Goal: Task Accomplishment & Management: Manage account settings

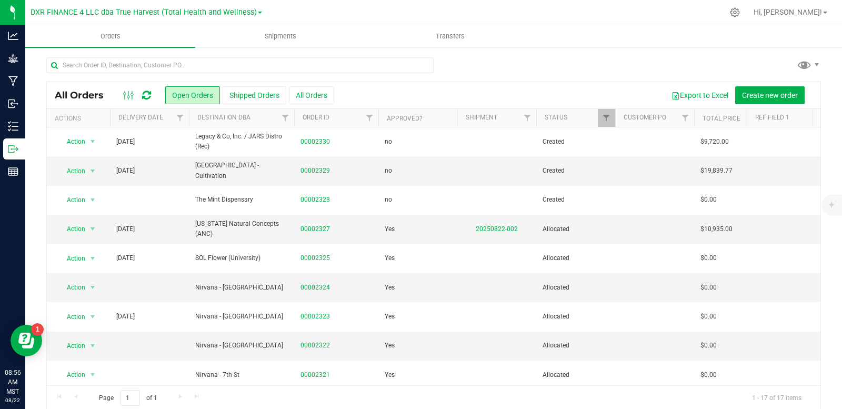
scroll to position [12, 0]
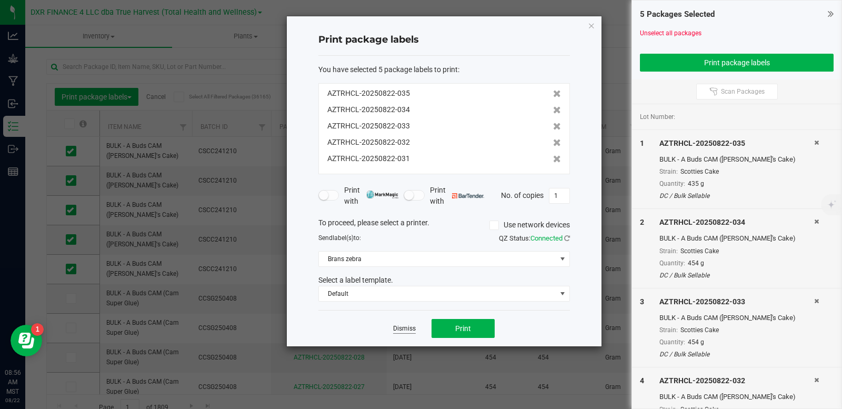
click at [407, 330] on link "Dismiss" at bounding box center [404, 328] width 23 height 9
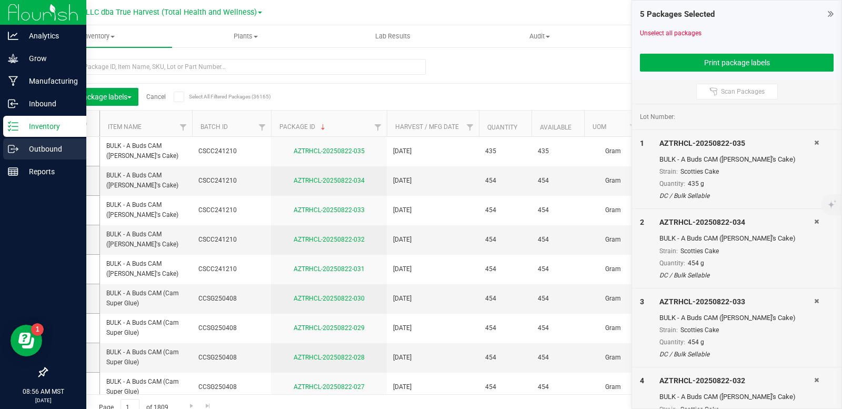
click at [18, 152] on p "Outbound" at bounding box center [49, 149] width 63 height 13
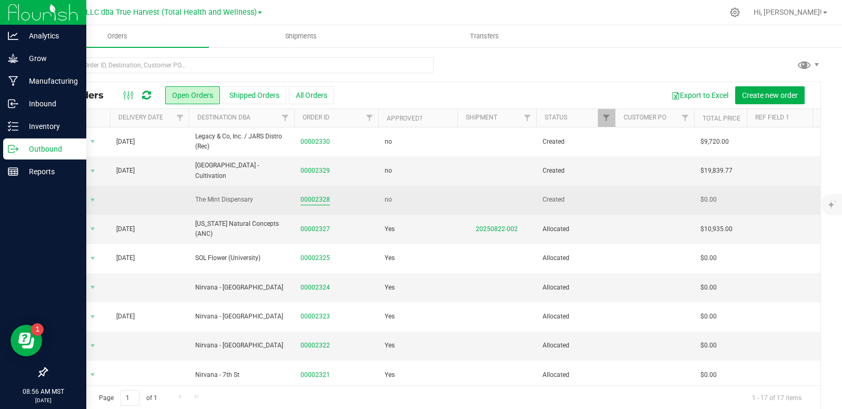
click at [317, 202] on link "00002328" at bounding box center [315, 200] width 29 height 10
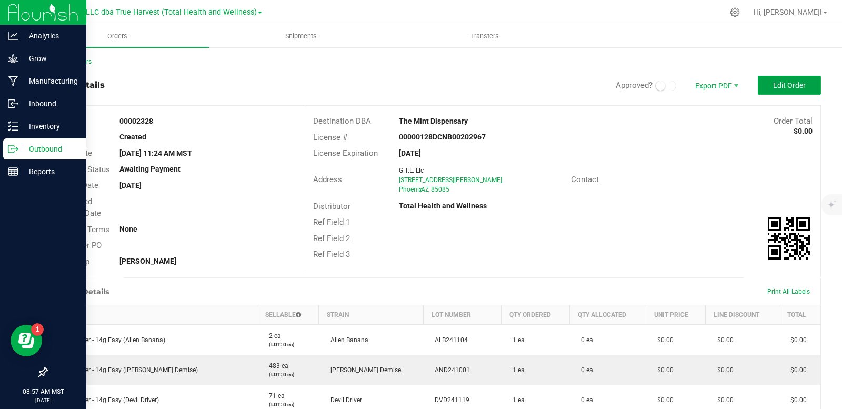
click at [764, 85] on button "Edit Order" at bounding box center [789, 85] width 63 height 19
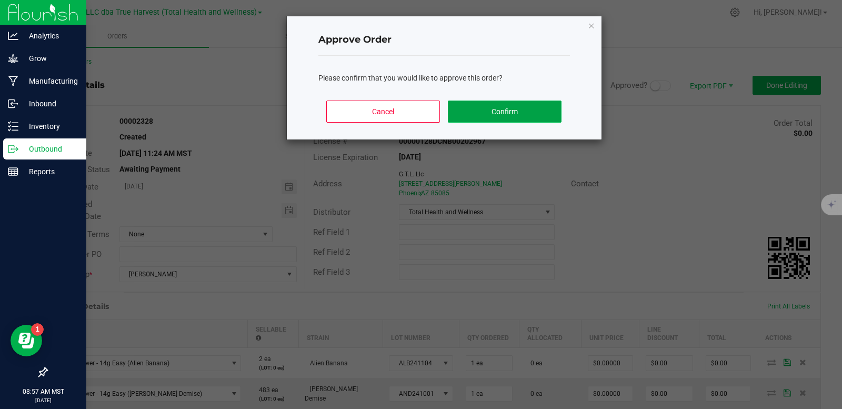
click at [489, 109] on button "Confirm" at bounding box center [504, 112] width 113 height 22
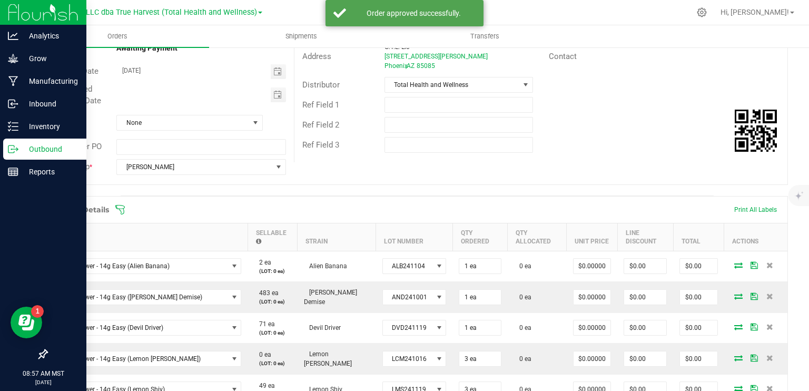
scroll to position [211, 0]
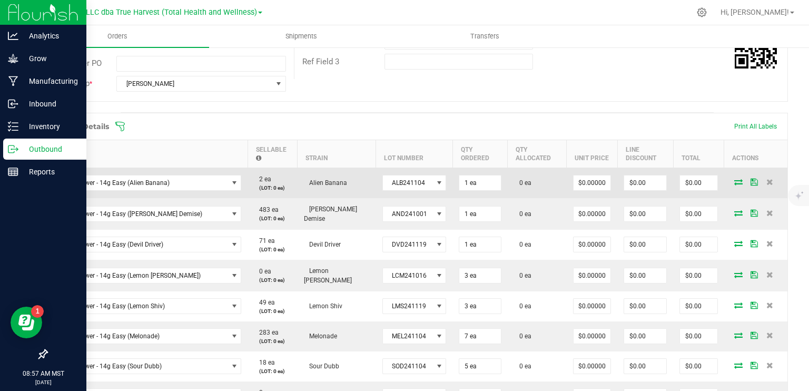
click at [734, 181] on icon at bounding box center [738, 181] width 8 height 6
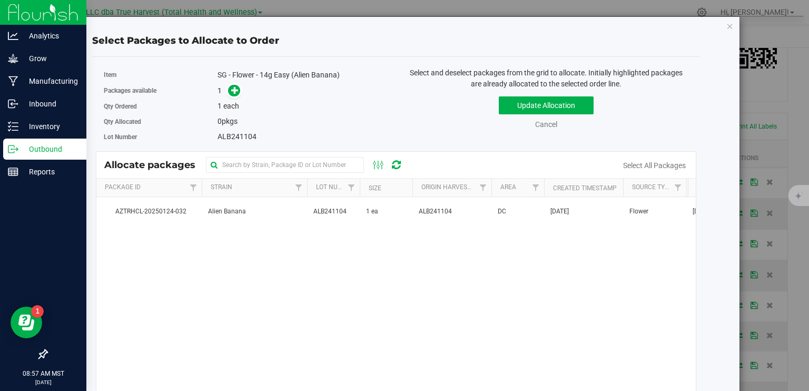
drag, startPoint x: 329, startPoint y: 203, endPoint x: 503, endPoint y: 160, distance: 179.5
click at [330, 203] on td "ALB241104" at bounding box center [333, 211] width 53 height 28
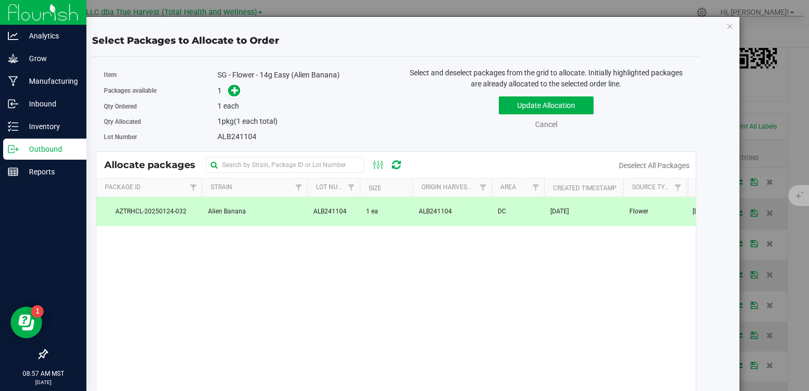
click at [549, 95] on div "Update Allocation Cancel Deselect All Packages" at bounding box center [546, 111] width 284 height 38
click at [549, 109] on button "Update Allocation" at bounding box center [546, 105] width 95 height 18
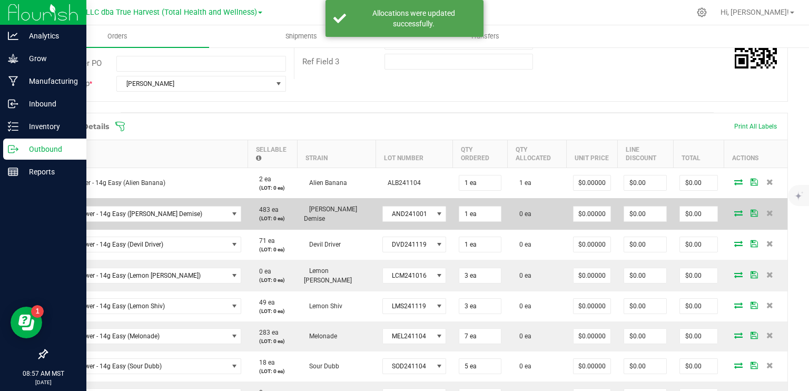
click at [734, 212] on icon at bounding box center [738, 213] width 8 height 6
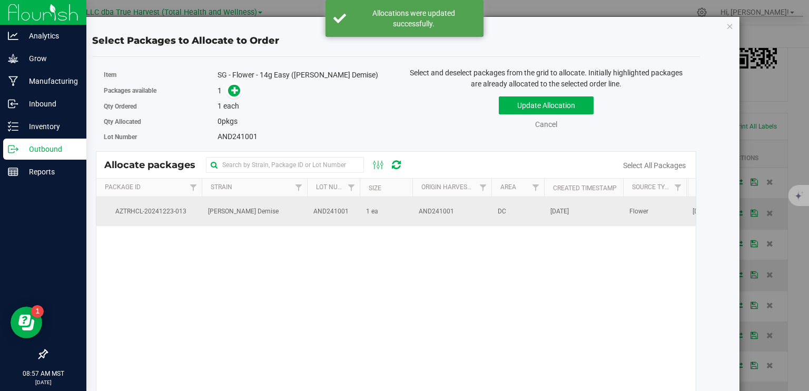
click at [417, 209] on td "AND241001" at bounding box center [451, 211] width 79 height 28
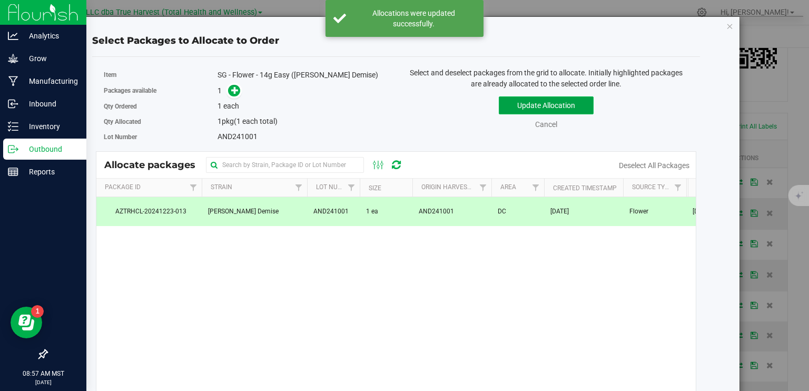
click at [536, 107] on button "Update Allocation" at bounding box center [546, 105] width 95 height 18
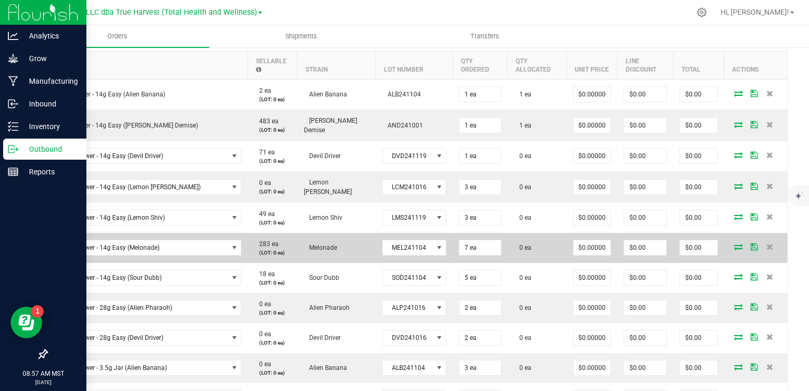
scroll to position [316, 0]
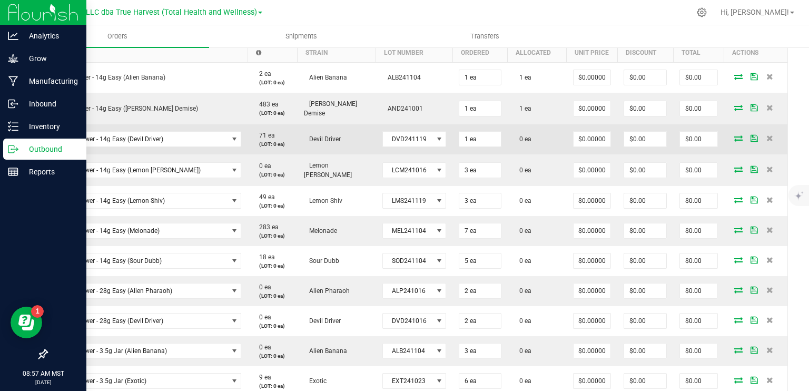
click at [734, 136] on icon at bounding box center [738, 138] width 8 height 6
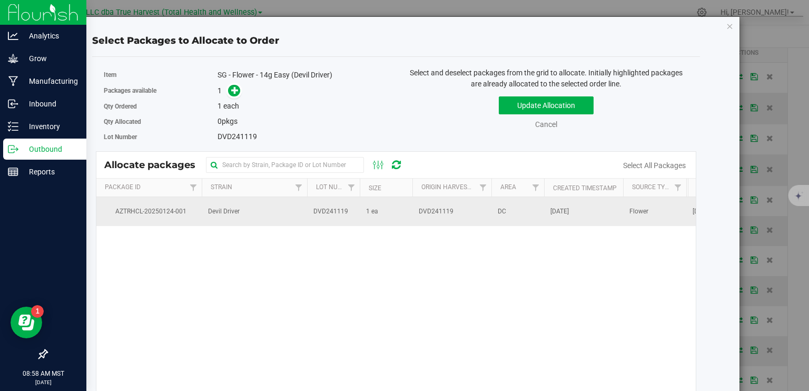
click at [400, 218] on td "1 ea" at bounding box center [386, 211] width 53 height 28
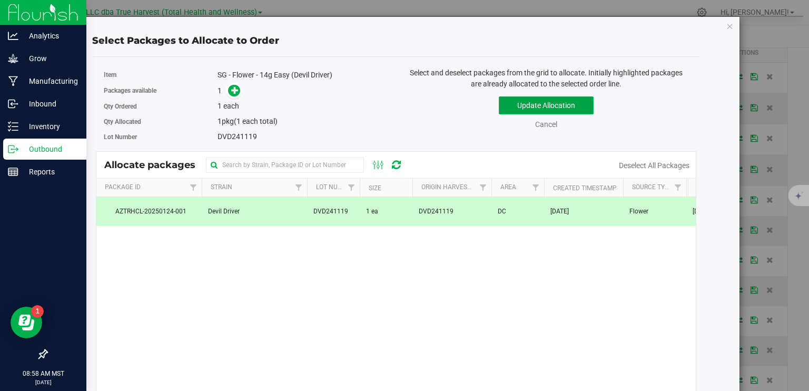
click at [499, 107] on button "Update Allocation" at bounding box center [546, 105] width 95 height 18
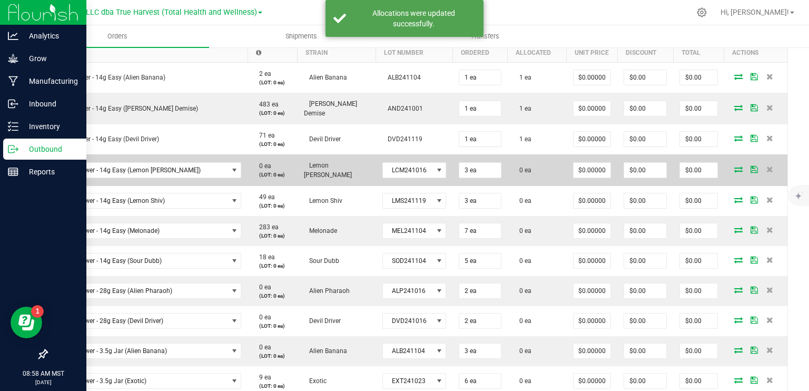
click at [734, 166] on icon at bounding box center [738, 169] width 8 height 6
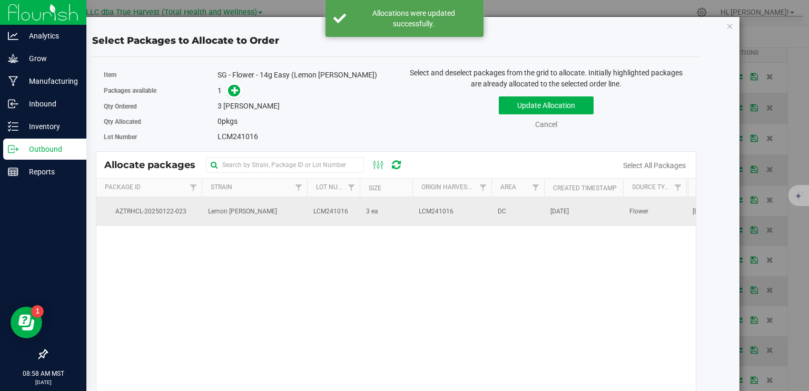
click at [381, 216] on td "3 ea" at bounding box center [386, 211] width 53 height 28
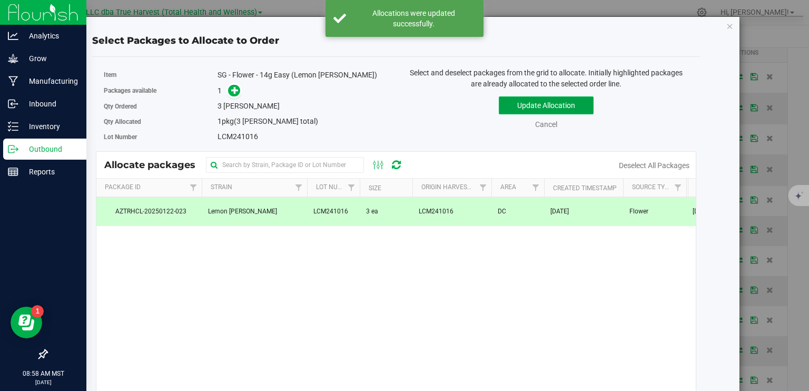
click at [556, 106] on button "Update Allocation" at bounding box center [546, 105] width 95 height 18
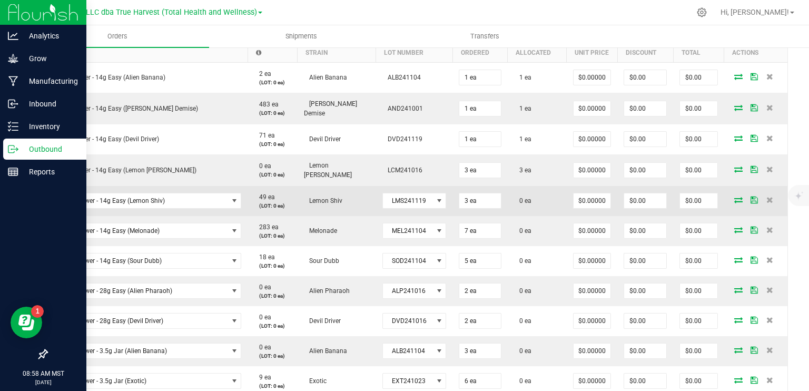
click at [734, 196] on icon at bounding box center [738, 199] width 8 height 6
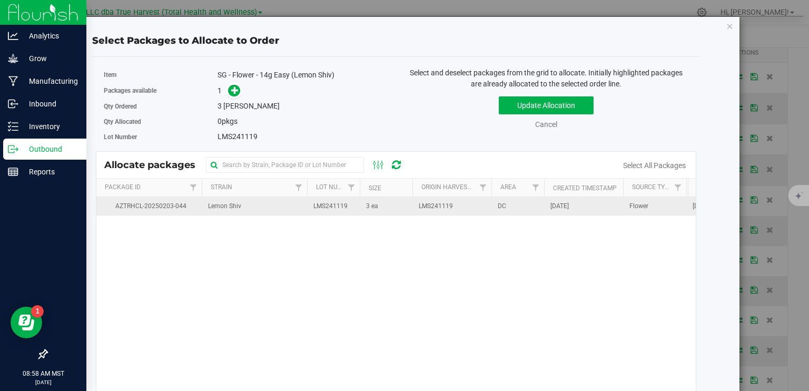
click at [414, 206] on td "LMS241119" at bounding box center [451, 206] width 79 height 18
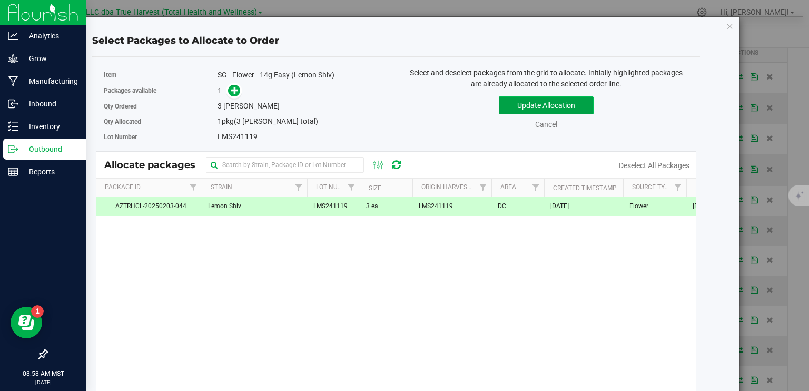
click at [531, 99] on button "Update Allocation" at bounding box center [546, 105] width 95 height 18
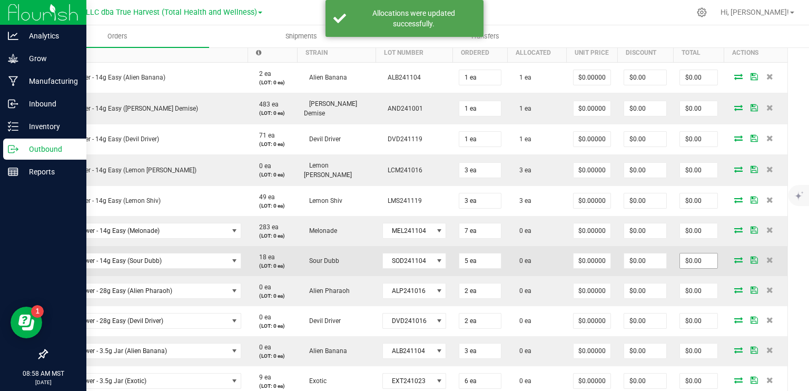
scroll to position [368, 0]
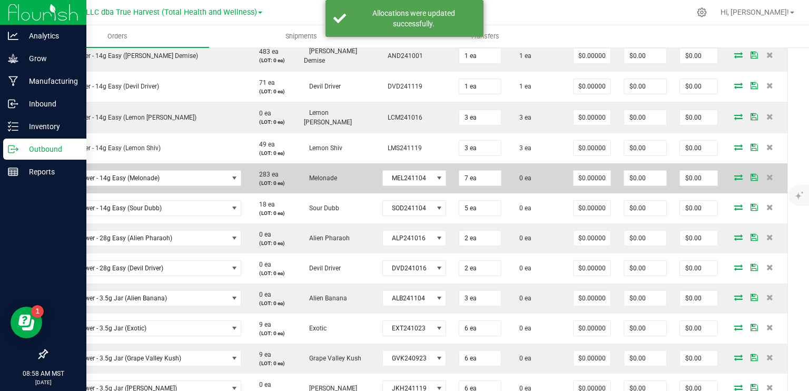
click at [734, 174] on icon at bounding box center [738, 177] width 8 height 6
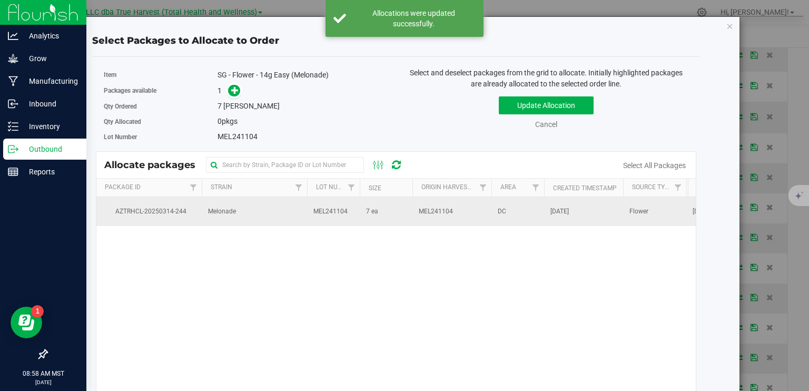
click at [446, 208] on span "MEL241104" at bounding box center [435, 211] width 34 height 10
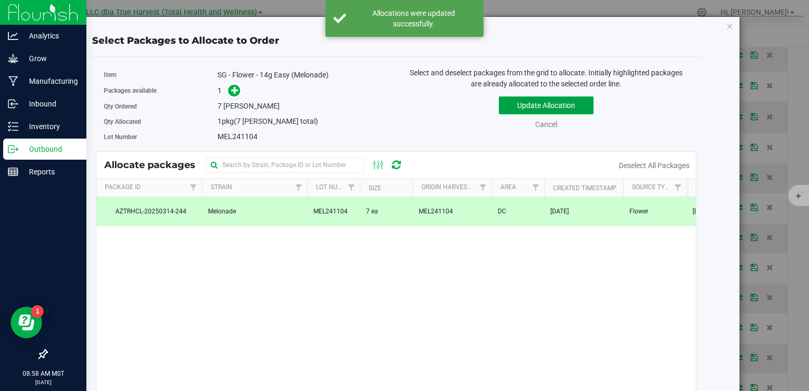
click at [508, 105] on button "Update Allocation" at bounding box center [546, 105] width 95 height 18
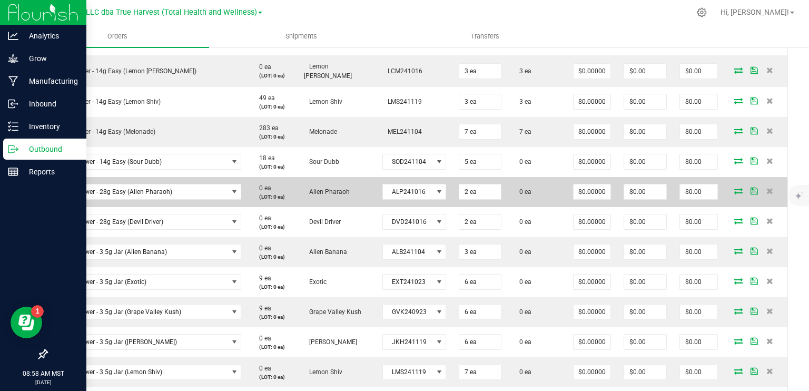
scroll to position [421, 0]
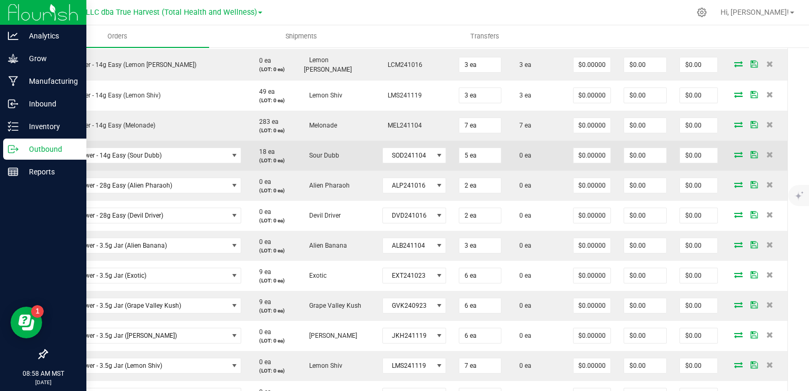
click at [734, 151] on icon at bounding box center [738, 154] width 8 height 6
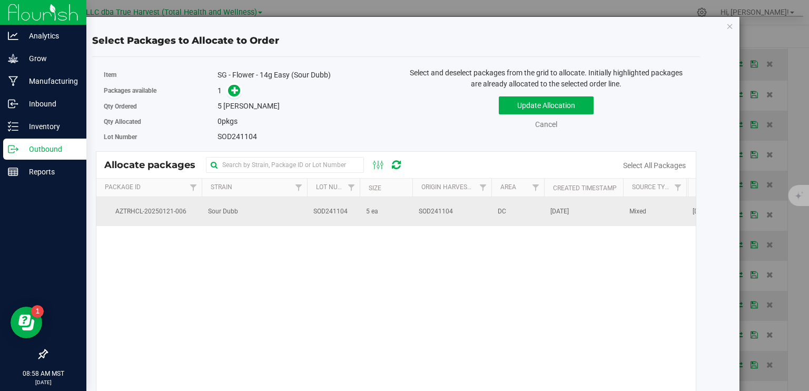
click at [460, 206] on td "SOD241104" at bounding box center [451, 211] width 79 height 28
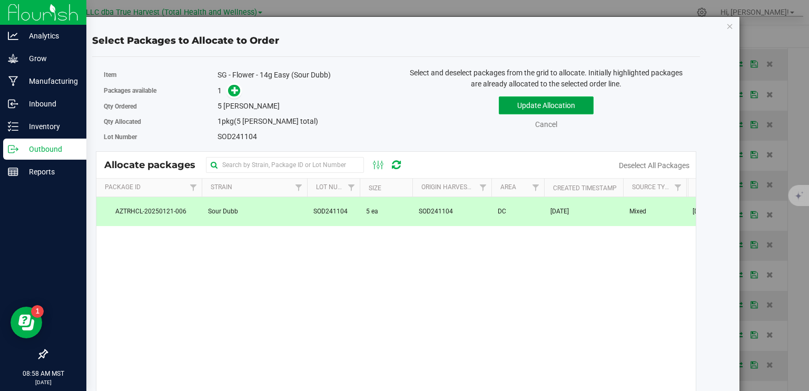
click at [524, 102] on button "Update Allocation" at bounding box center [546, 105] width 95 height 18
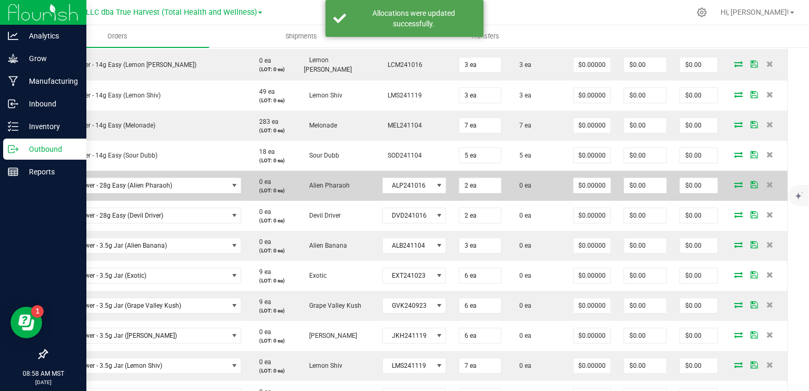
click at [734, 181] on icon at bounding box center [738, 184] width 8 height 6
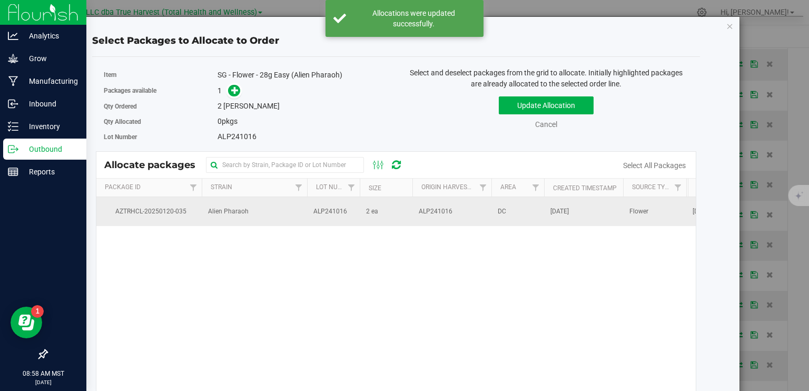
drag, startPoint x: 398, startPoint y: 209, endPoint x: 408, endPoint y: 202, distance: 12.9
click at [399, 209] on td "2 ea" at bounding box center [386, 211] width 53 height 28
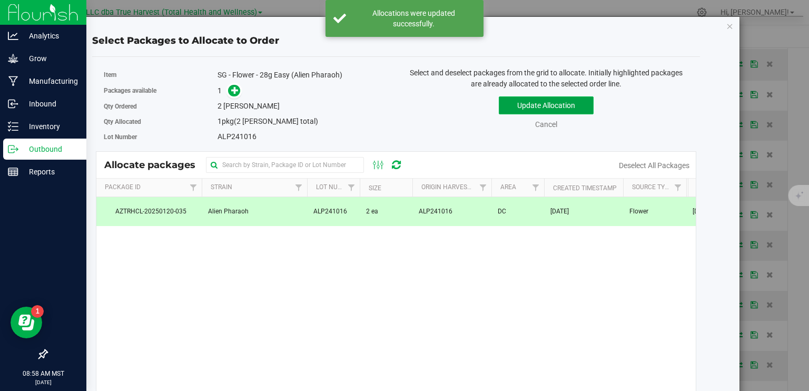
click at [520, 103] on button "Update Allocation" at bounding box center [546, 105] width 95 height 18
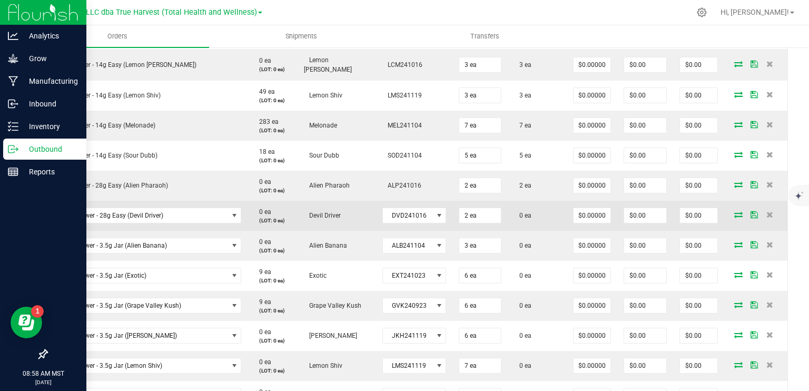
click at [734, 211] on icon at bounding box center [738, 214] width 8 height 6
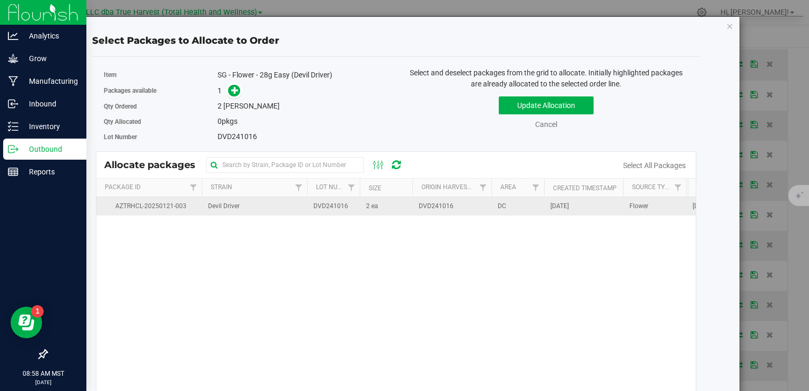
drag, startPoint x: 342, startPoint y: 212, endPoint x: 362, endPoint y: 208, distance: 20.3
click at [343, 212] on td "DVD241016" at bounding box center [333, 206] width 53 height 18
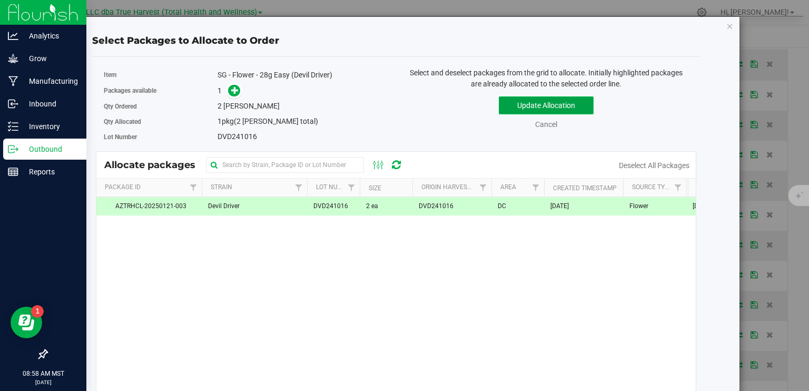
click at [517, 108] on button "Update Allocation" at bounding box center [546, 105] width 95 height 18
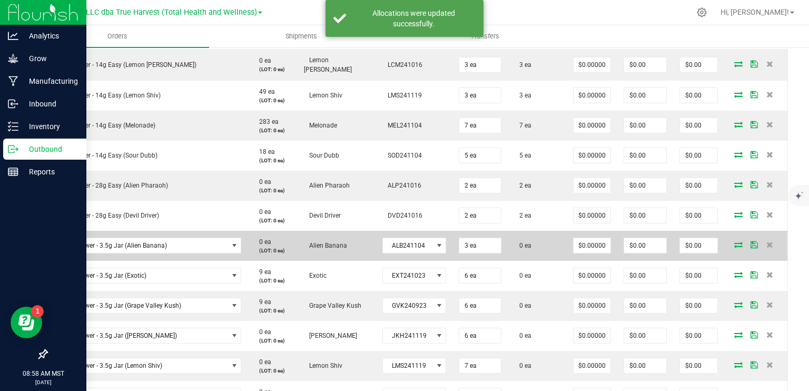
click at [734, 242] on icon at bounding box center [738, 244] width 8 height 6
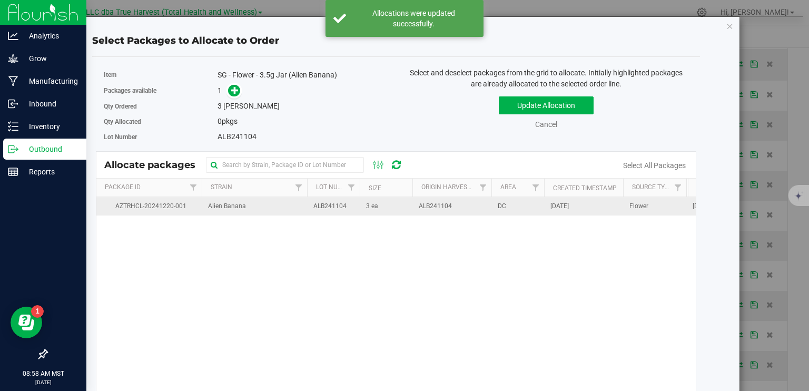
click at [333, 204] on span "ALB241104" at bounding box center [329, 206] width 33 height 10
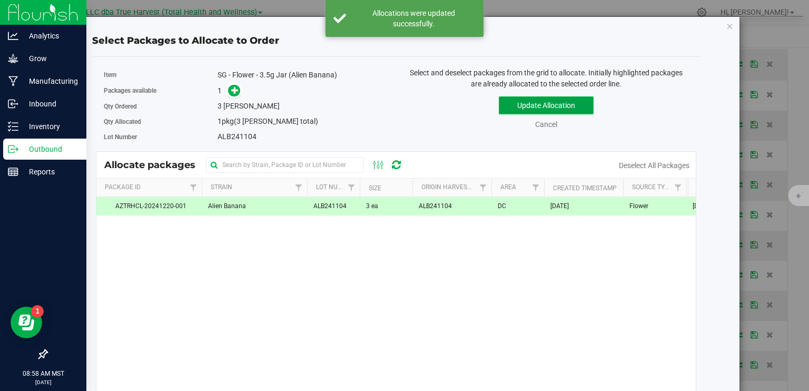
click at [546, 105] on button "Update Allocation" at bounding box center [546, 105] width 95 height 18
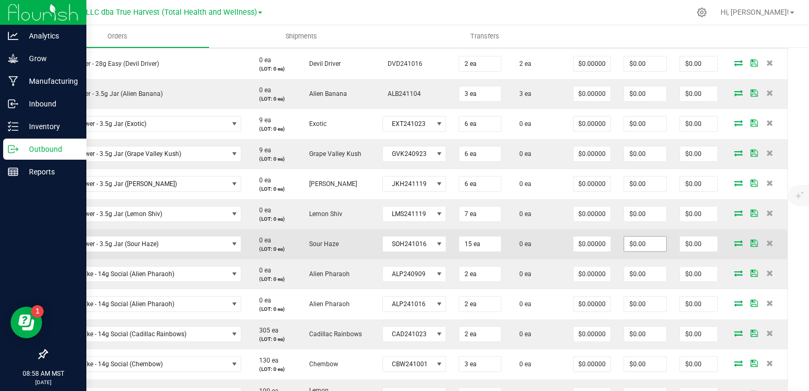
scroll to position [579, 0]
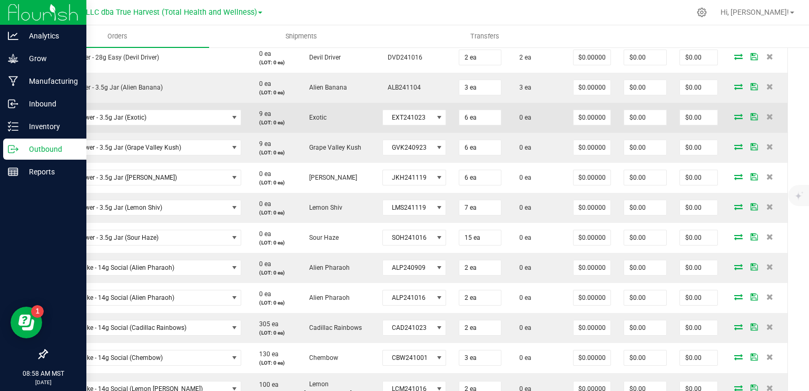
click at [734, 115] on icon at bounding box center [738, 116] width 8 height 6
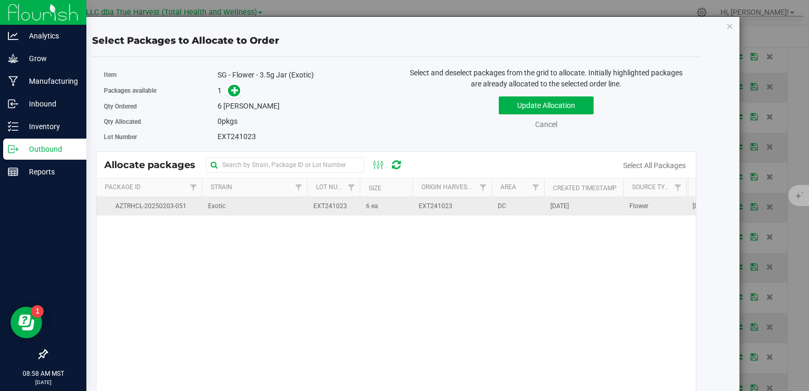
click at [449, 205] on span "EXT241023" at bounding box center [435, 206] width 34 height 10
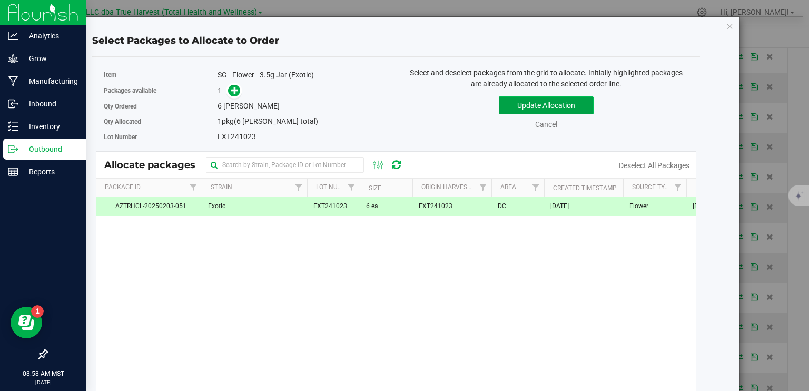
click at [522, 105] on button "Update Allocation" at bounding box center [546, 105] width 95 height 18
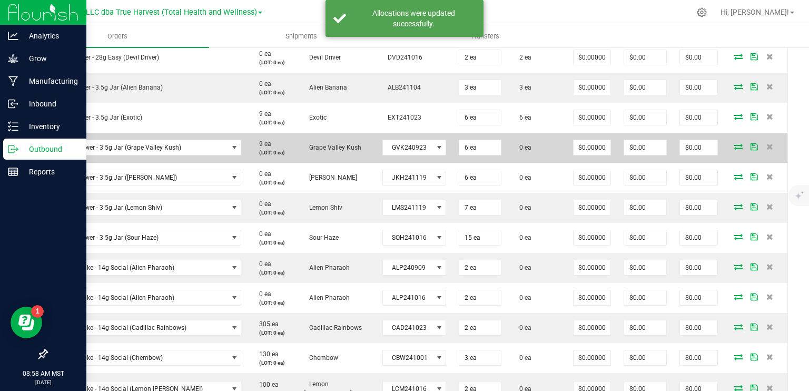
click at [734, 144] on icon at bounding box center [738, 146] width 8 height 6
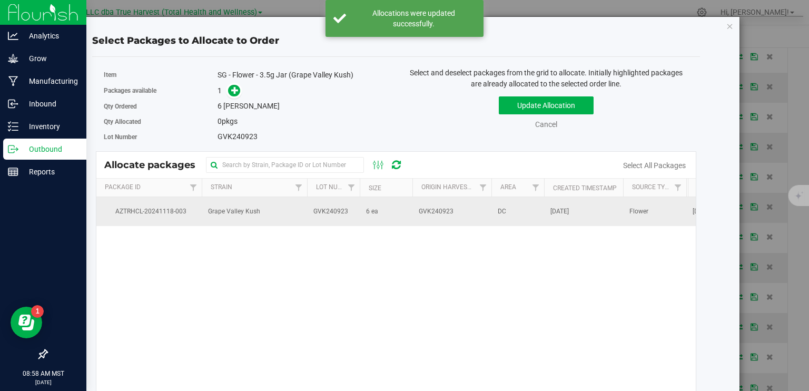
click at [367, 214] on span "6 ea" at bounding box center [372, 211] width 12 height 10
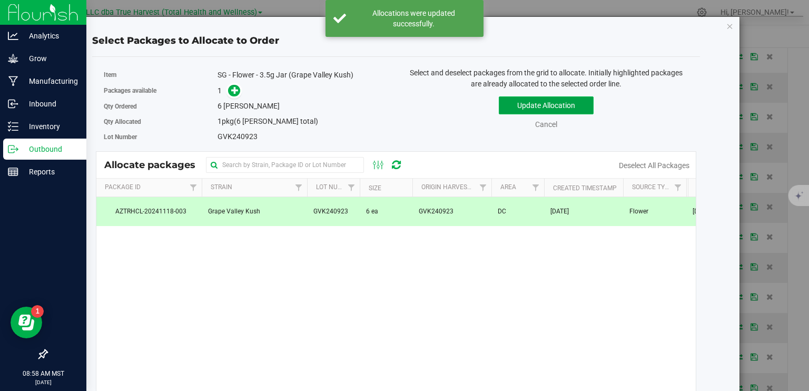
click at [499, 107] on button "Update Allocation" at bounding box center [546, 105] width 95 height 18
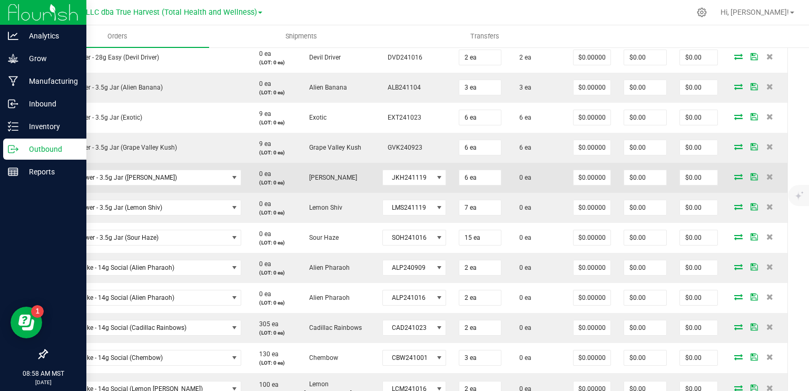
click at [734, 173] on icon at bounding box center [738, 176] width 8 height 6
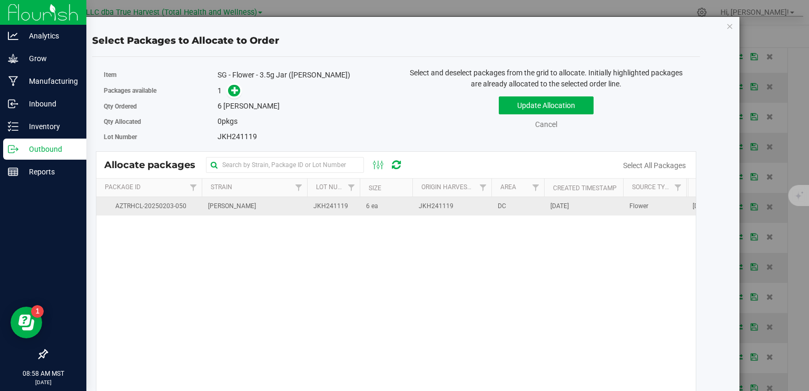
click at [420, 204] on span "JKH241119" at bounding box center [435, 206] width 35 height 10
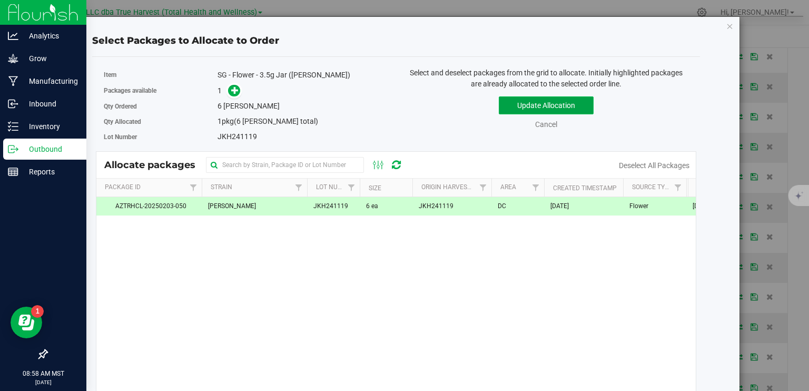
click at [544, 104] on button "Update Allocation" at bounding box center [546, 105] width 95 height 18
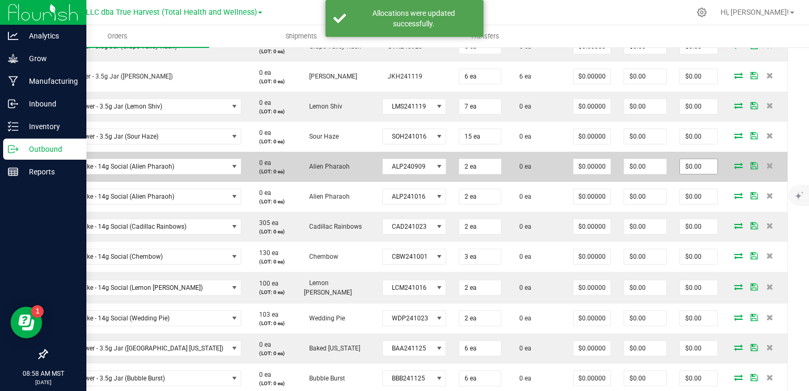
scroll to position [684, 0]
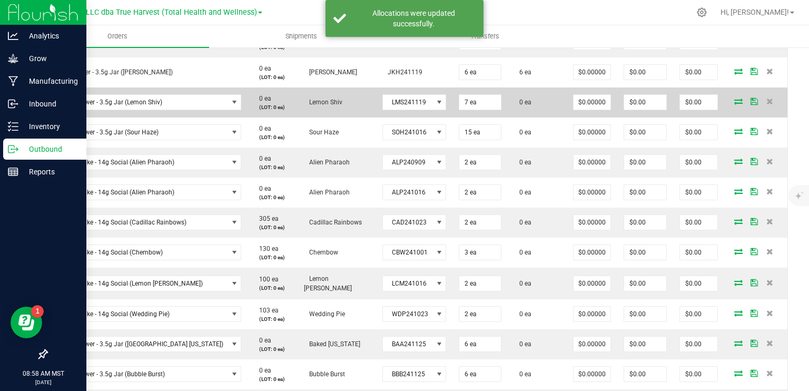
click at [734, 98] on icon at bounding box center [738, 101] width 8 height 6
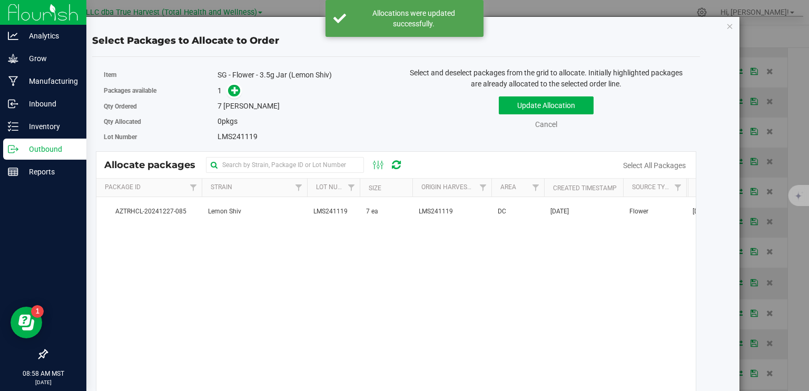
drag, startPoint x: 431, startPoint y: 216, endPoint x: 493, endPoint y: 148, distance: 92.0
click at [432, 215] on td "LMS241119" at bounding box center [451, 211] width 79 height 28
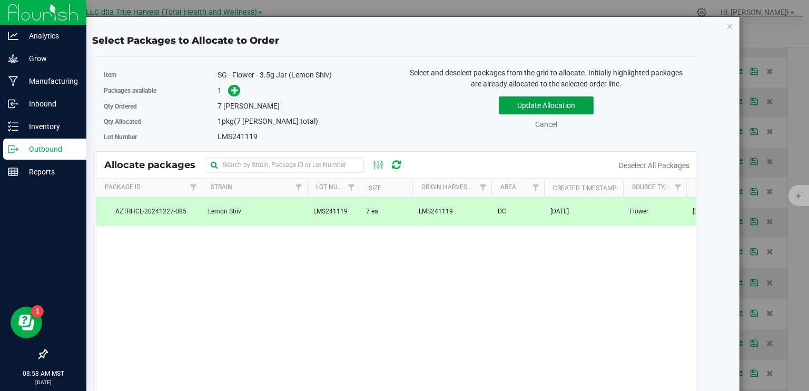
click at [520, 108] on button "Update Allocation" at bounding box center [546, 105] width 95 height 18
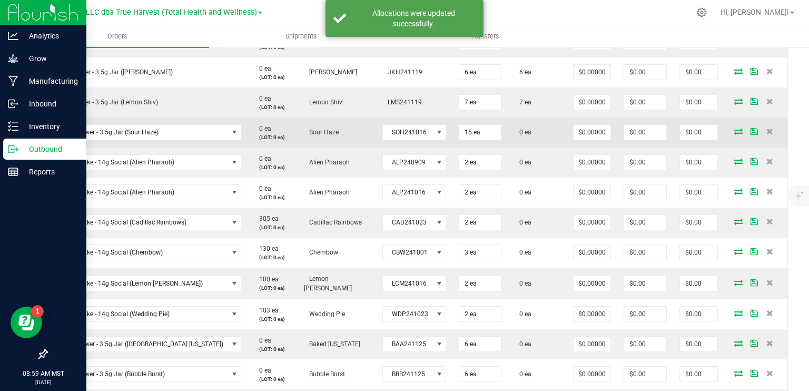
click at [734, 128] on icon at bounding box center [738, 131] width 8 height 6
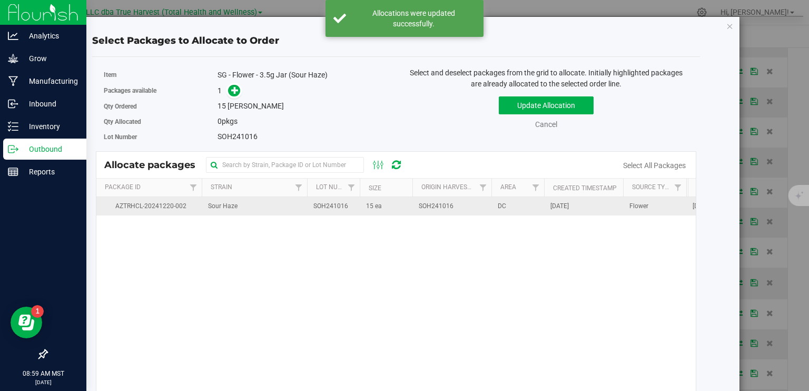
click at [410, 211] on td "15 ea" at bounding box center [386, 206] width 53 height 18
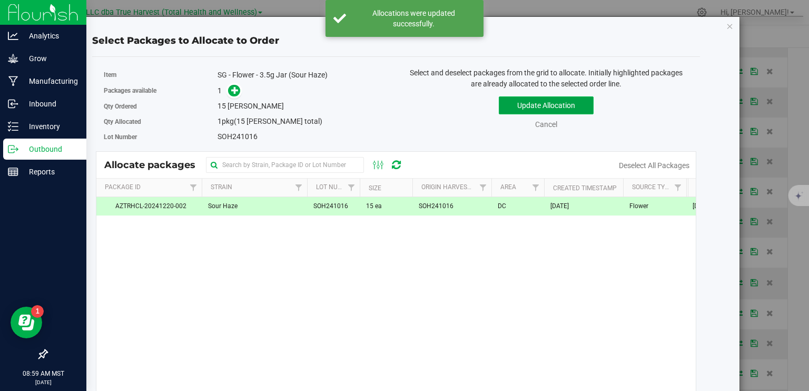
click at [518, 105] on button "Update Allocation" at bounding box center [546, 105] width 95 height 18
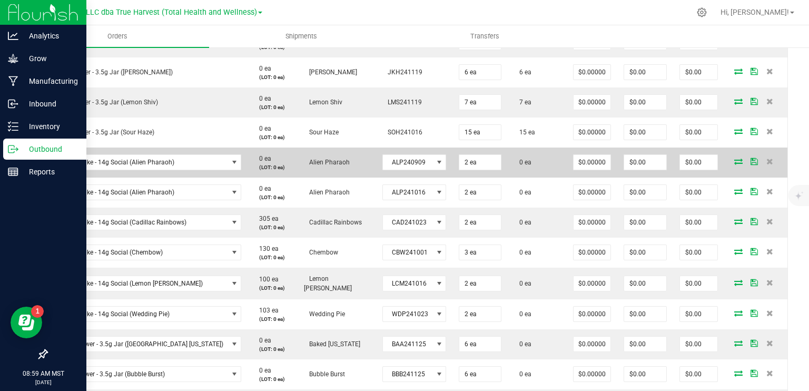
click at [734, 158] on icon at bounding box center [738, 161] width 8 height 6
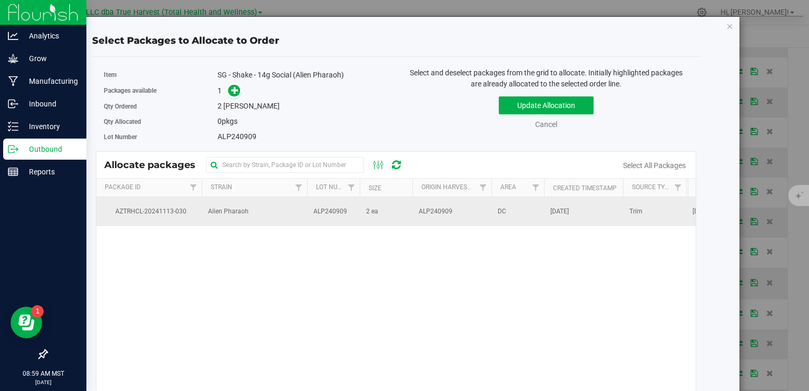
click at [444, 204] on td "ALP240909" at bounding box center [451, 211] width 79 height 28
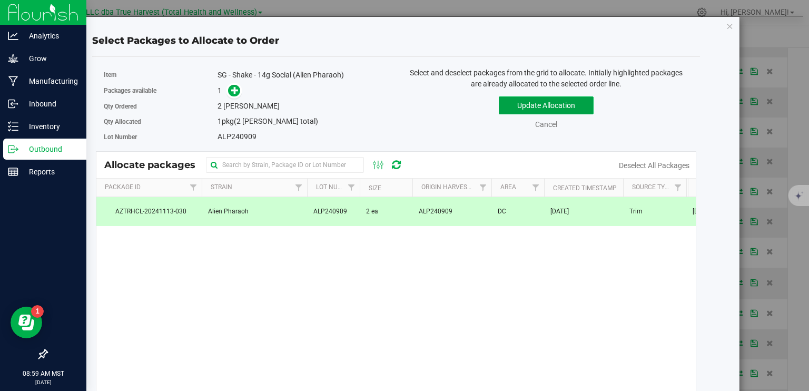
click at [508, 105] on button "Update Allocation" at bounding box center [546, 105] width 95 height 18
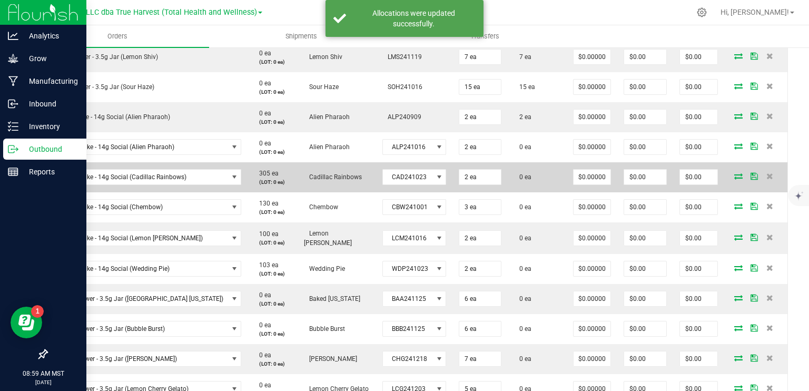
scroll to position [737, 0]
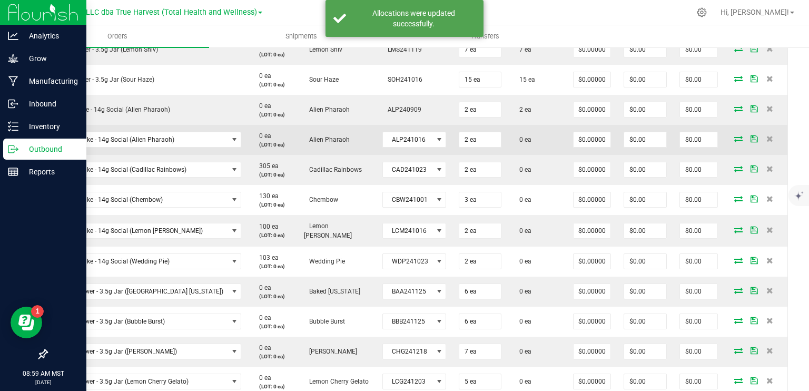
click at [734, 136] on icon at bounding box center [738, 138] width 8 height 6
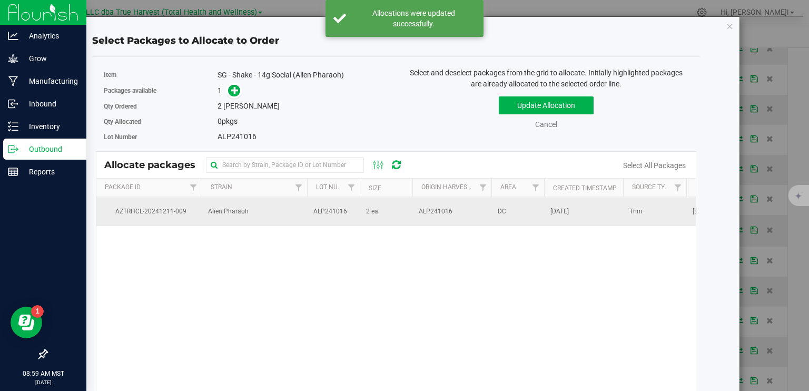
click at [382, 215] on td "2 ea" at bounding box center [386, 211] width 53 height 28
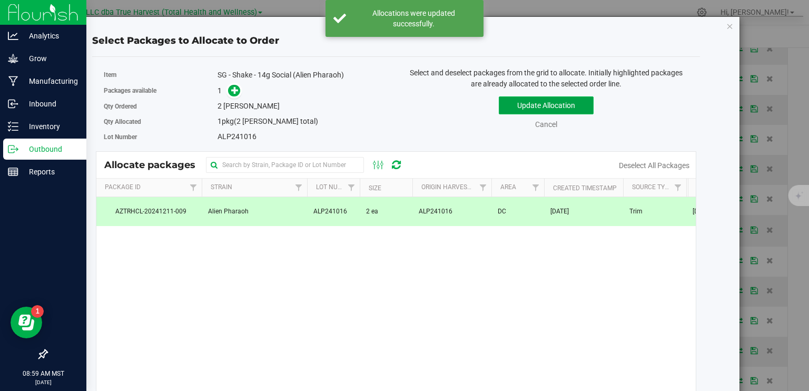
click at [514, 104] on button "Update Allocation" at bounding box center [546, 105] width 95 height 18
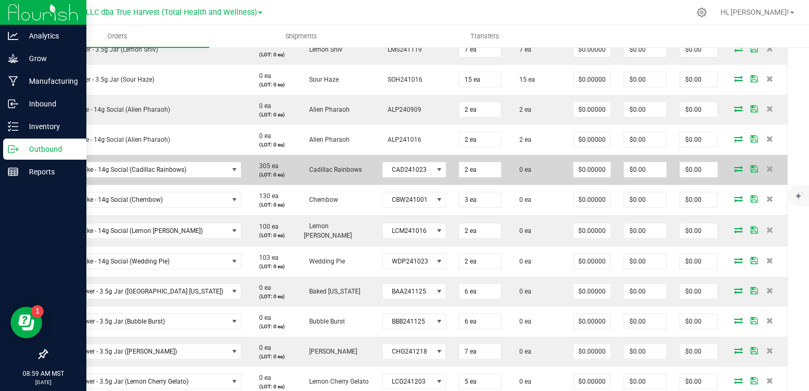
click at [734, 166] on icon at bounding box center [738, 168] width 8 height 6
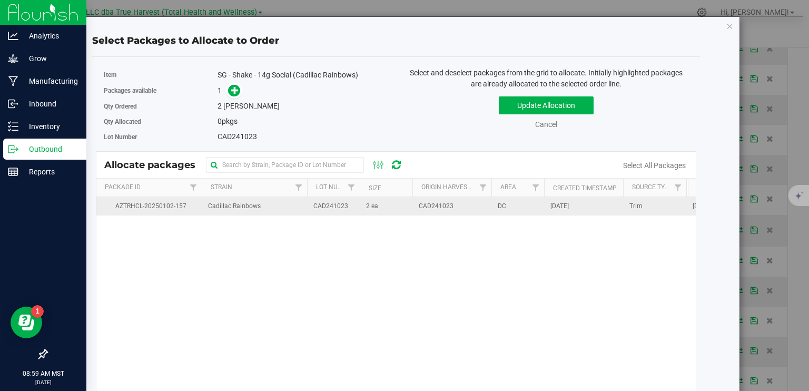
drag, startPoint x: 375, startPoint y: 206, endPoint x: 381, endPoint y: 203, distance: 7.1
click at [375, 206] on span "2 ea" at bounding box center [372, 206] width 12 height 10
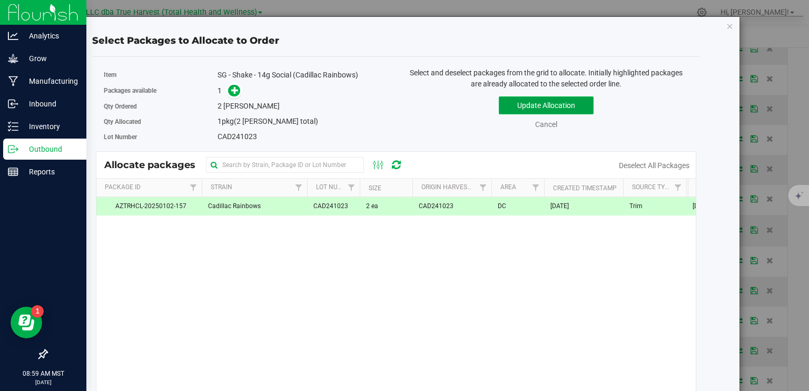
click at [542, 109] on button "Update Allocation" at bounding box center [546, 105] width 95 height 18
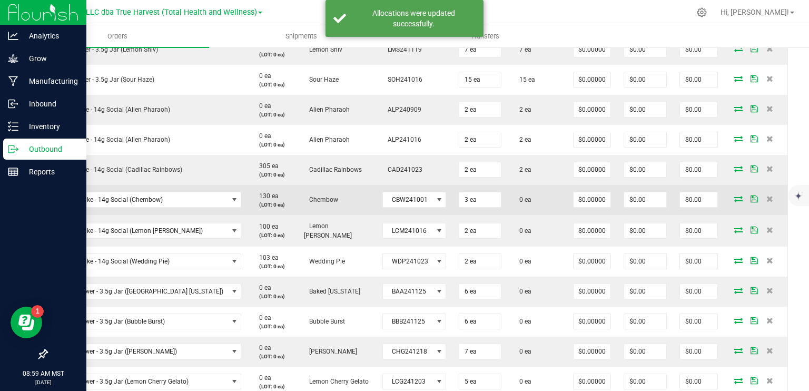
click at [734, 195] on icon at bounding box center [738, 198] width 8 height 6
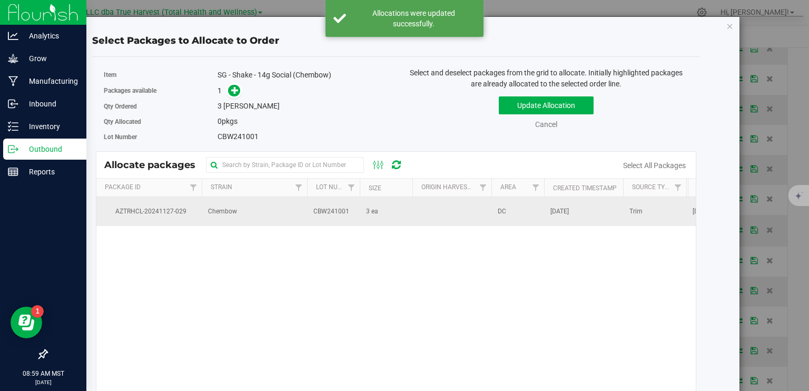
click at [455, 207] on td at bounding box center [451, 211] width 79 height 28
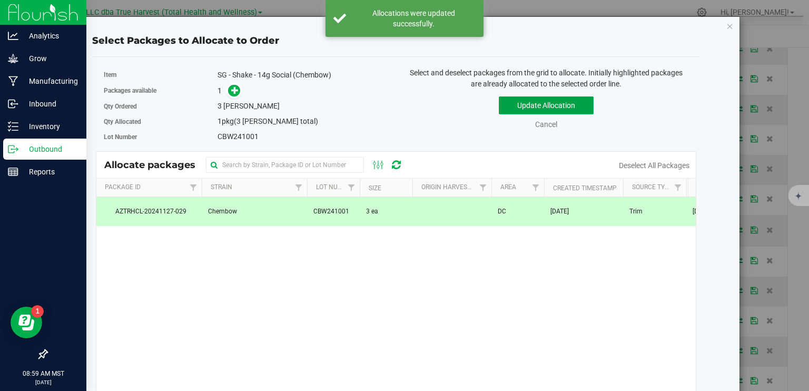
click at [523, 107] on button "Update Allocation" at bounding box center [546, 105] width 95 height 18
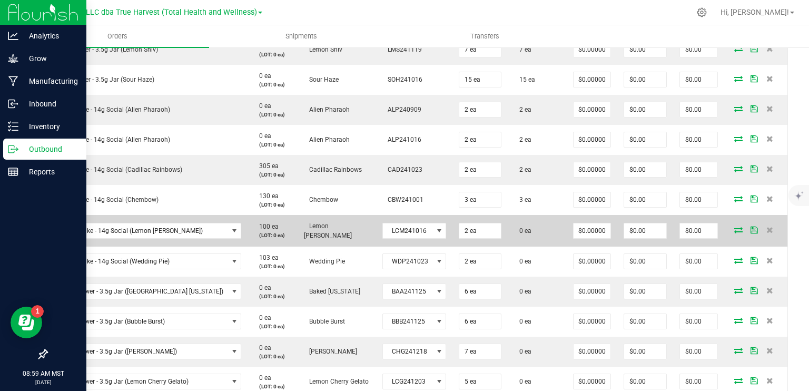
click at [734, 226] on icon at bounding box center [738, 229] width 8 height 6
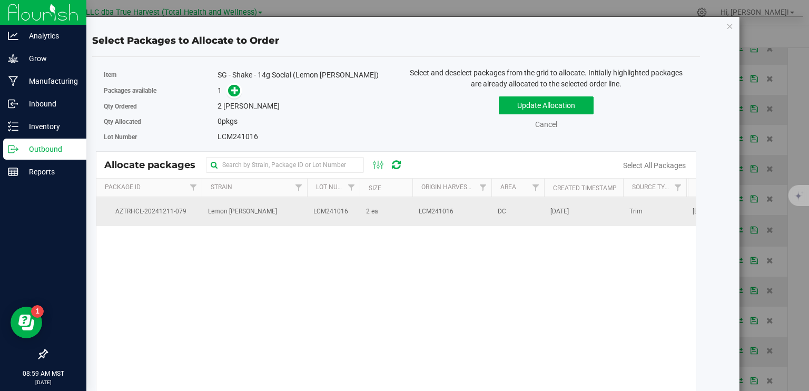
click at [425, 217] on td "LCM241016" at bounding box center [451, 211] width 79 height 28
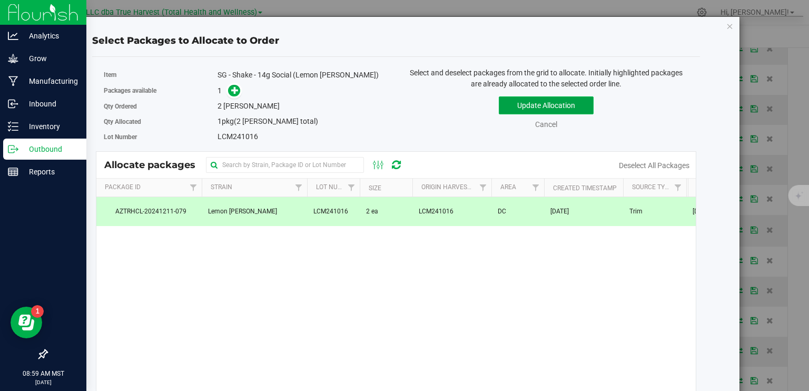
click at [525, 105] on button "Update Allocation" at bounding box center [546, 105] width 95 height 18
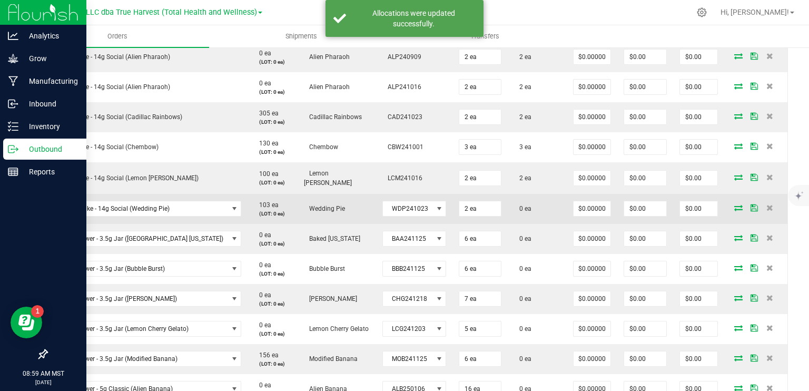
scroll to position [842, 0]
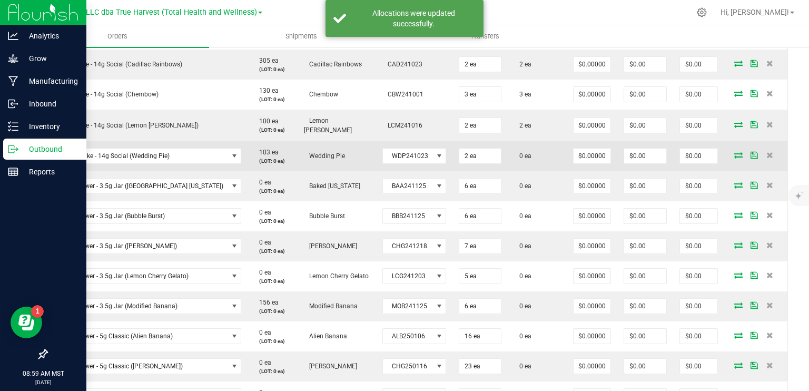
click at [734, 152] on icon at bounding box center [738, 155] width 8 height 6
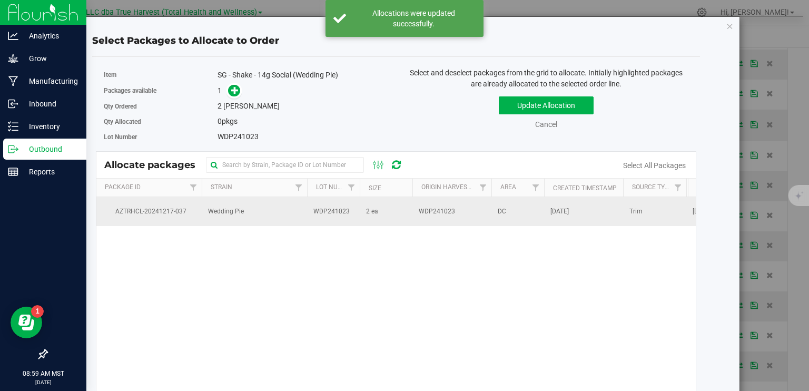
click at [392, 213] on td "2 ea" at bounding box center [386, 211] width 53 height 28
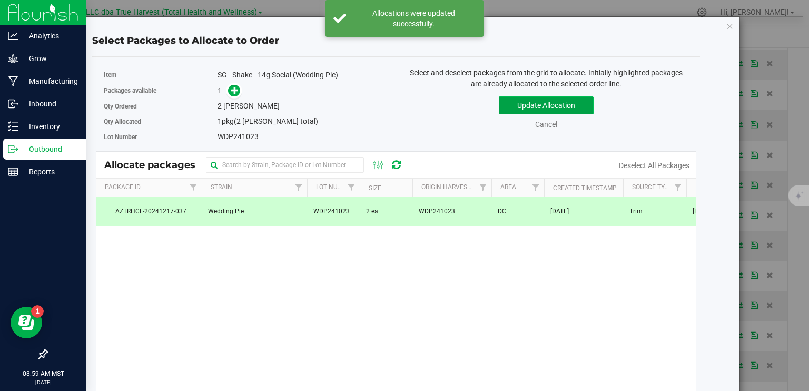
click at [519, 104] on button "Update Allocation" at bounding box center [546, 105] width 95 height 18
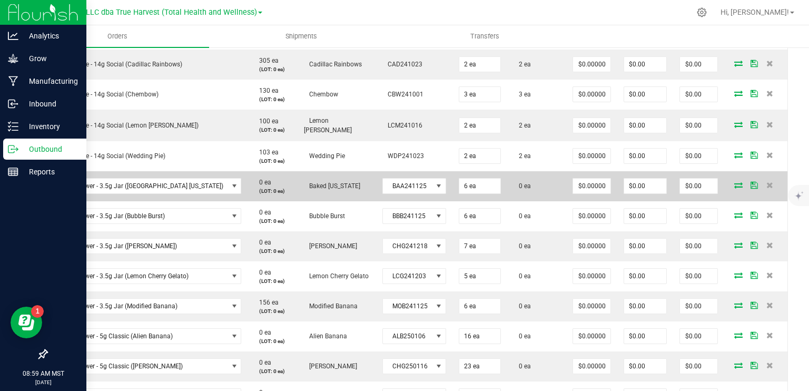
click at [734, 182] on icon at bounding box center [738, 185] width 8 height 6
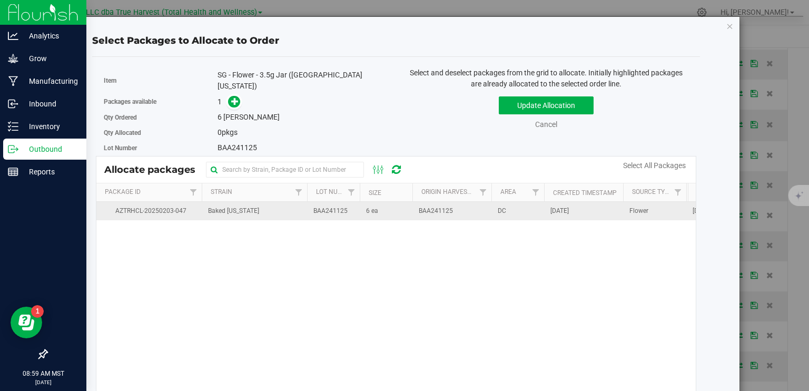
click at [467, 204] on td "BAA241125" at bounding box center [451, 211] width 79 height 18
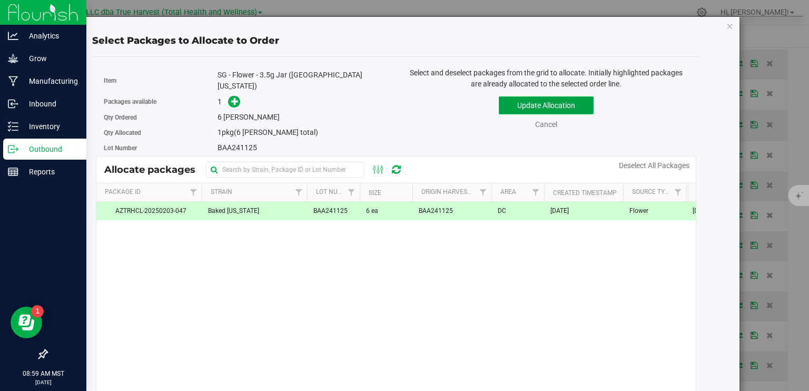
click at [527, 98] on button "Update Allocation" at bounding box center [546, 105] width 95 height 18
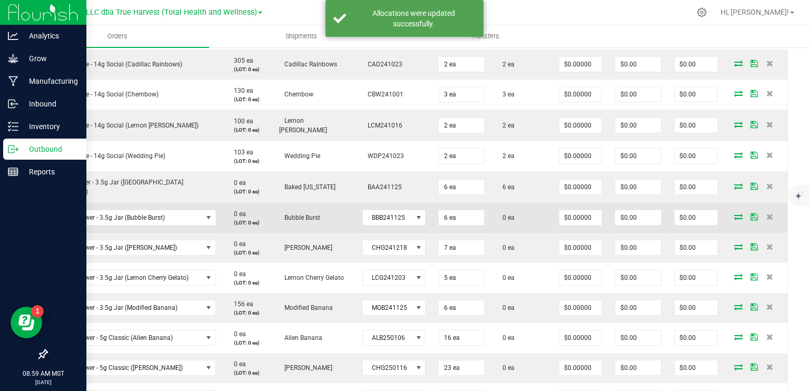
click at [734, 213] on icon at bounding box center [738, 216] width 8 height 6
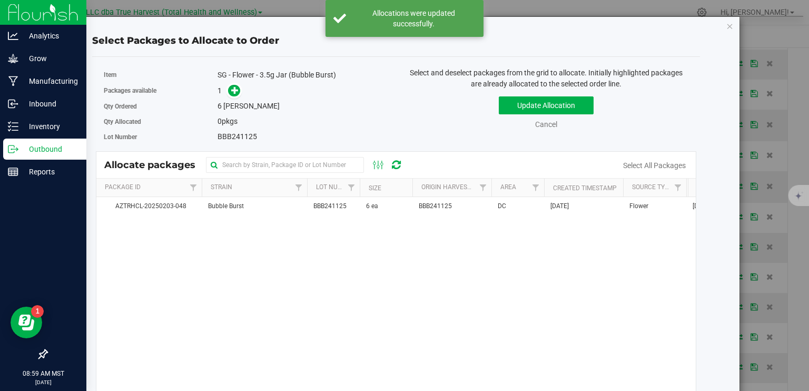
click at [370, 207] on span "6 ea" at bounding box center [372, 206] width 12 height 10
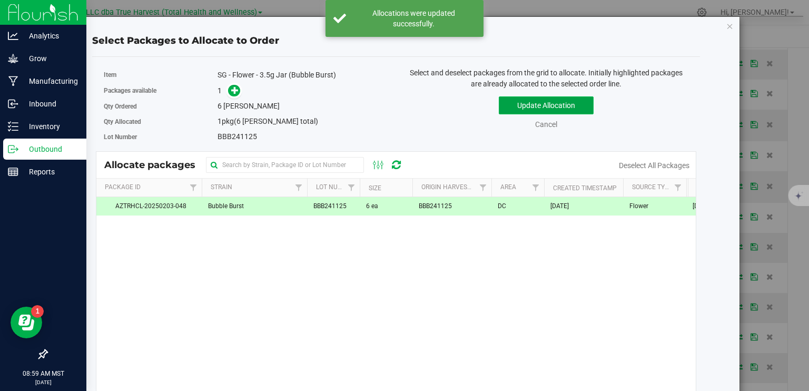
click at [516, 101] on button "Update Allocation" at bounding box center [546, 105] width 95 height 18
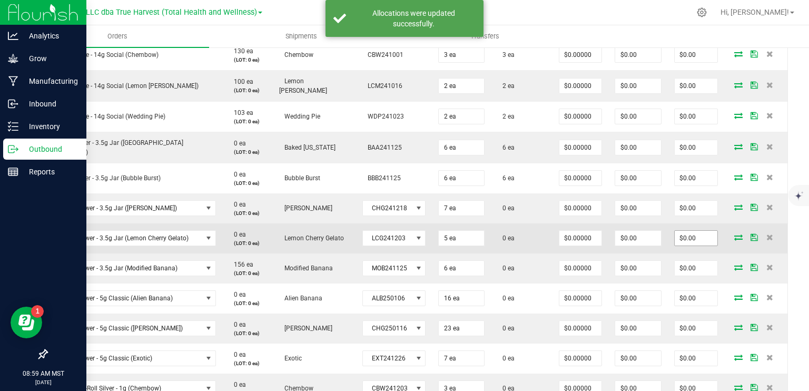
scroll to position [895, 0]
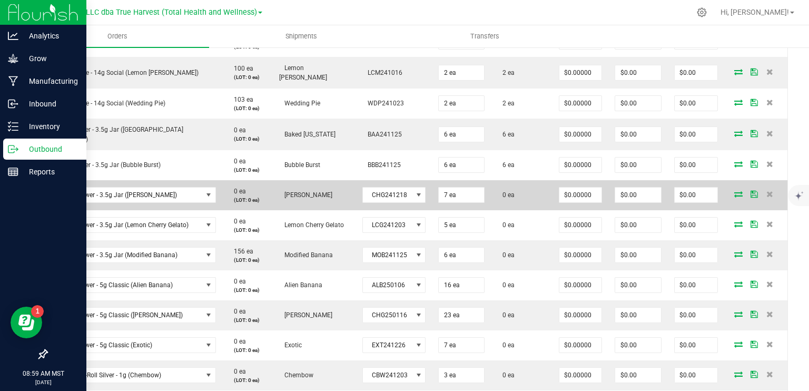
click at [734, 191] on icon at bounding box center [738, 194] width 8 height 6
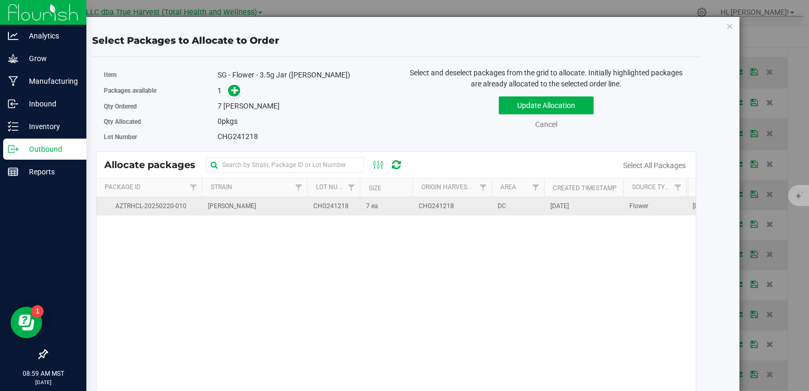
click at [418, 209] on span "CHG241218" at bounding box center [435, 206] width 35 height 10
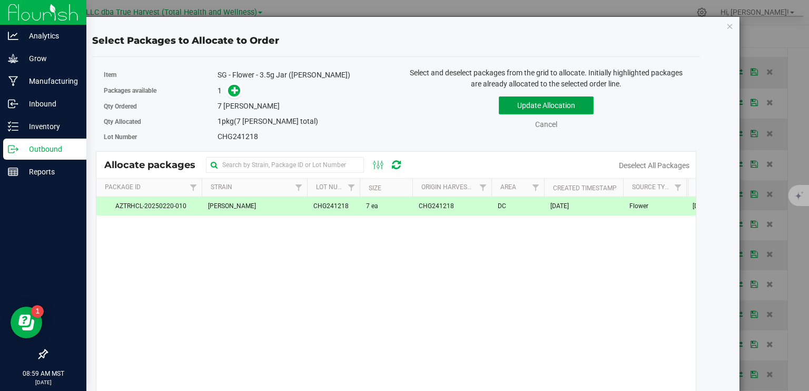
click at [531, 106] on button "Update Allocation" at bounding box center [546, 105] width 95 height 18
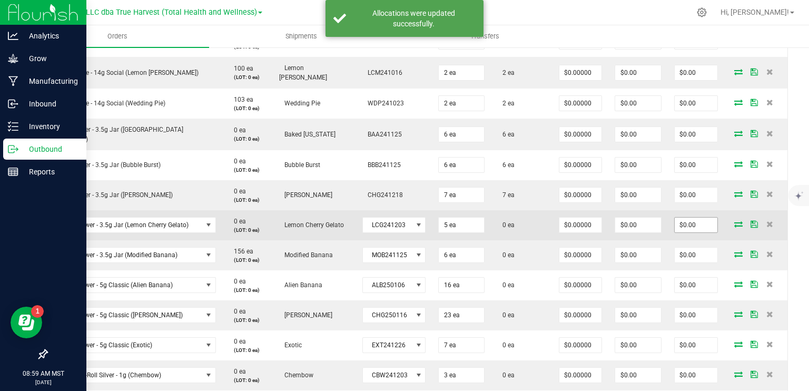
scroll to position [948, 0]
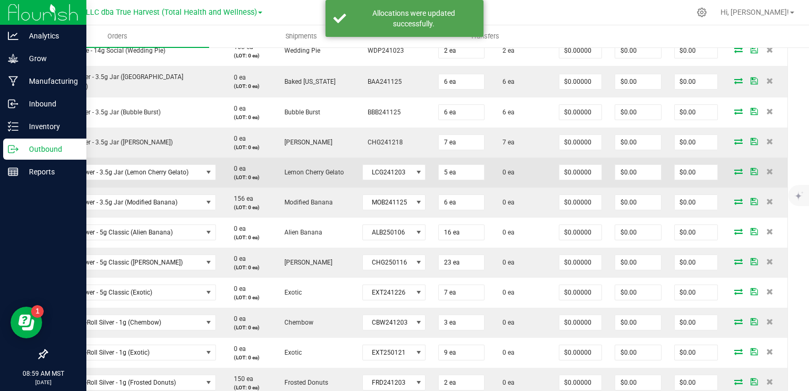
click at [734, 168] on icon at bounding box center [738, 171] width 8 height 6
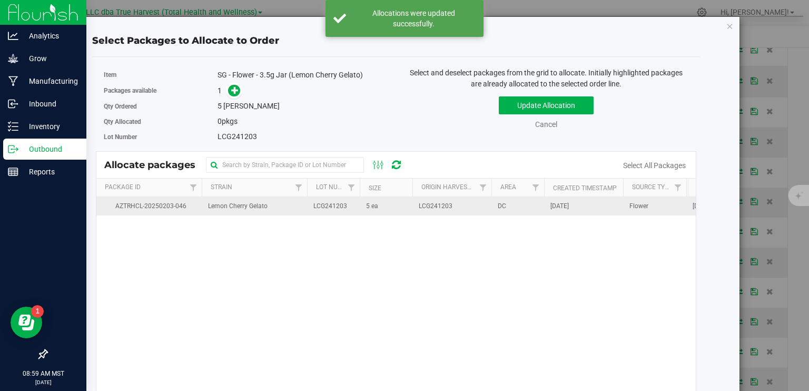
click at [412, 208] on td "LCG241203" at bounding box center [451, 206] width 79 height 18
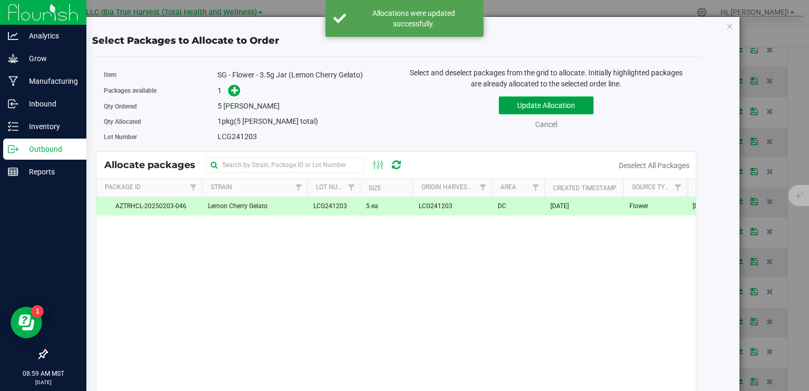
click at [546, 101] on button "Update Allocation" at bounding box center [546, 105] width 95 height 18
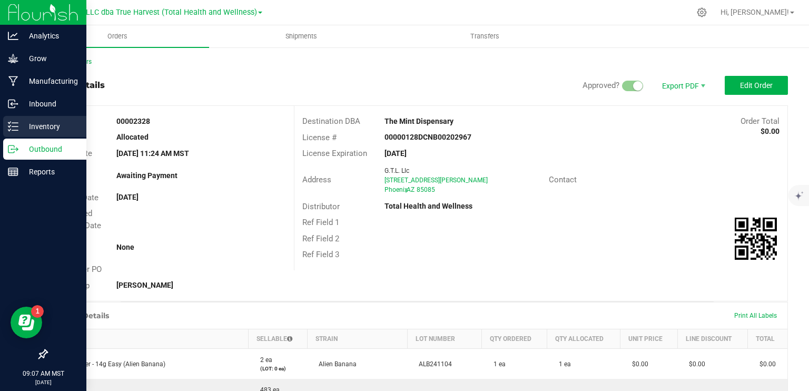
click at [39, 127] on p "Inventory" at bounding box center [49, 126] width 63 height 13
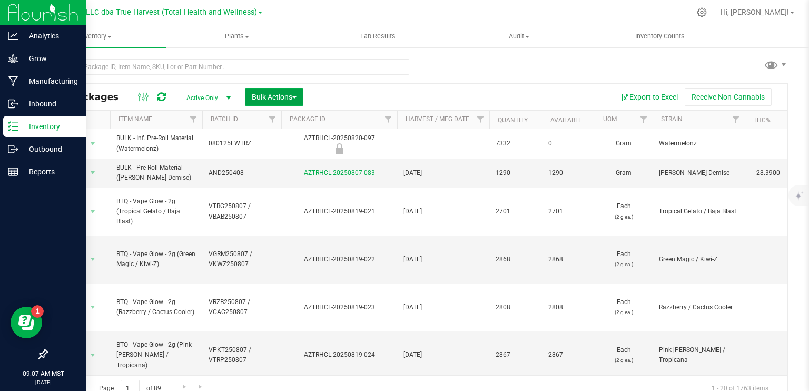
click at [277, 94] on span "Bulk Actions" at bounding box center [274, 97] width 45 height 8
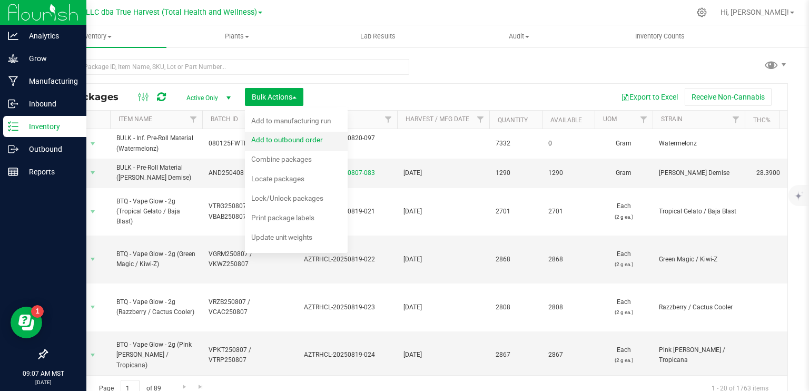
click at [295, 142] on span "Add to outbound order" at bounding box center [287, 139] width 72 height 8
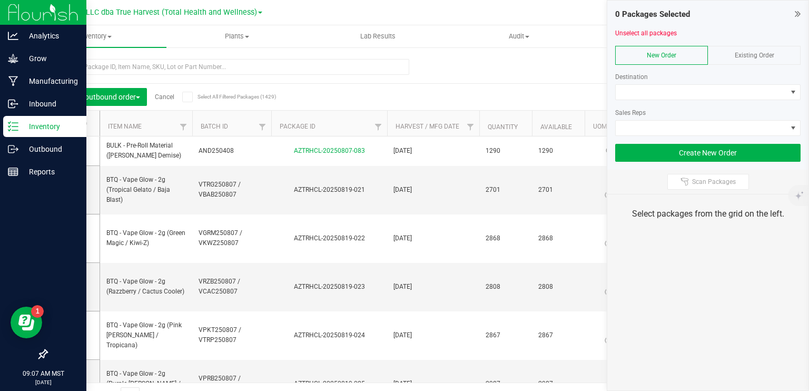
click at [732, 56] on div "Existing Order" at bounding box center [753, 55] width 93 height 19
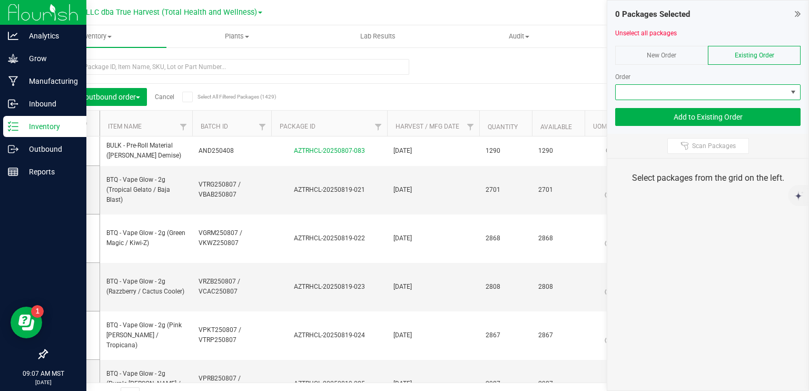
click at [754, 91] on span at bounding box center [700, 92] width 171 height 15
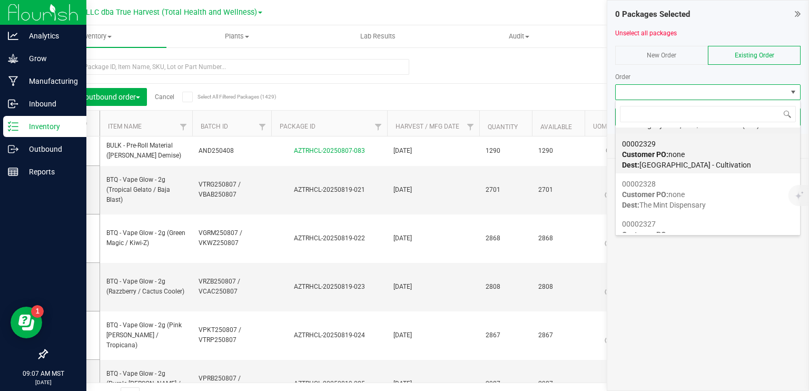
scroll to position [53, 0]
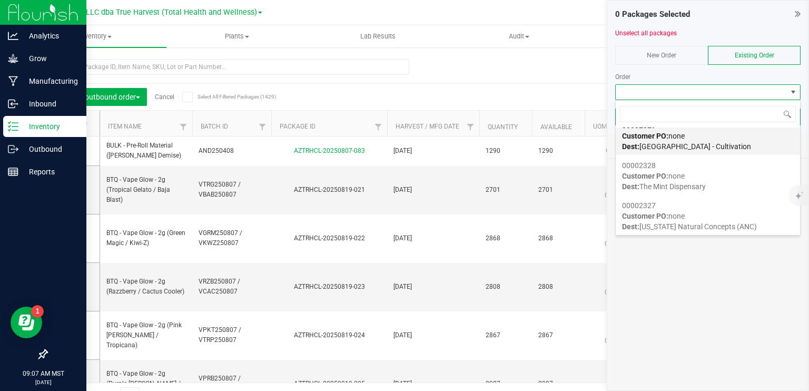
click at [720, 147] on span "Dest: White Mountain Health Center - Cultivation" at bounding box center [686, 146] width 129 height 8
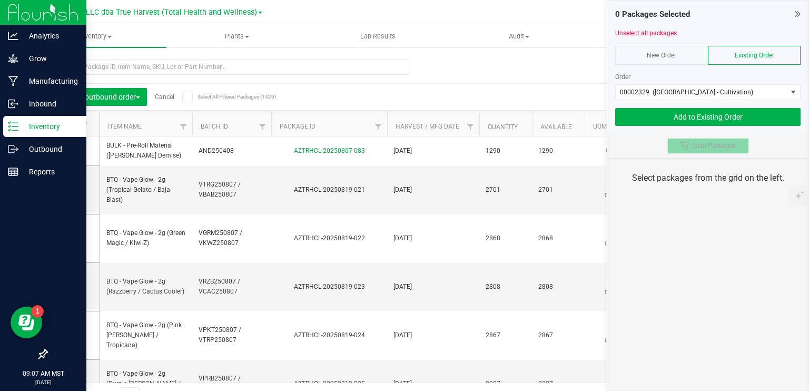
click at [690, 145] on div at bounding box center [686, 146] width 12 height 8
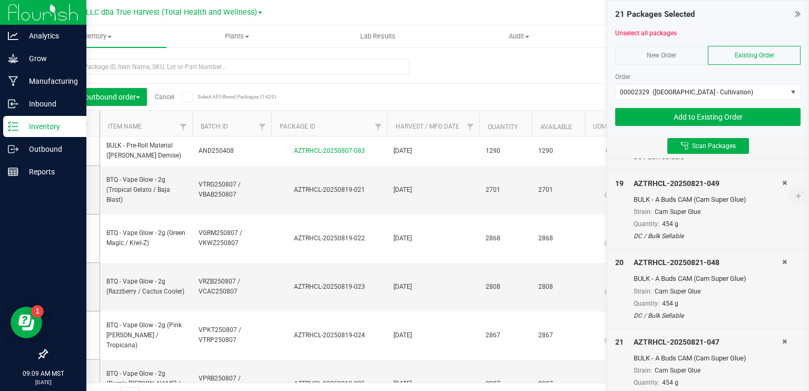
scroll to position [1454, 0]
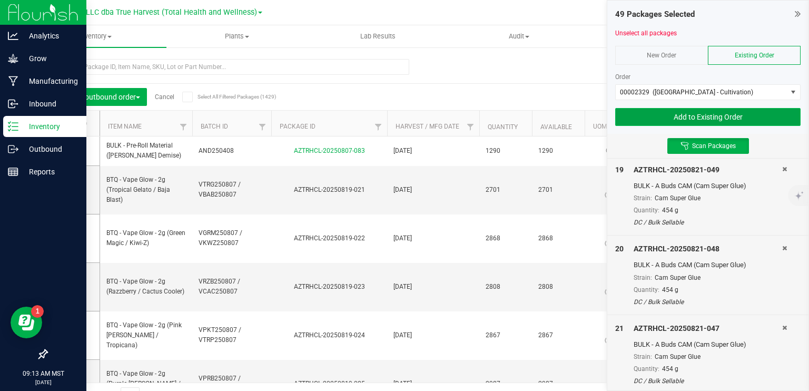
click at [712, 116] on button "Add to Existing Order" at bounding box center [707, 117] width 185 height 18
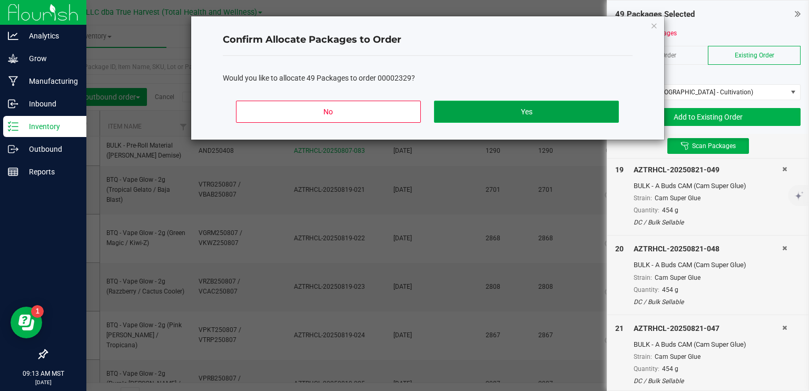
click at [533, 109] on button "Yes" at bounding box center [526, 112] width 184 height 22
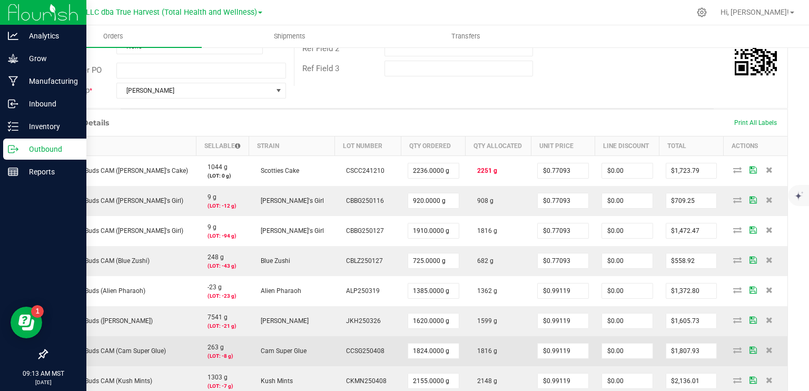
scroll to position [158, 0]
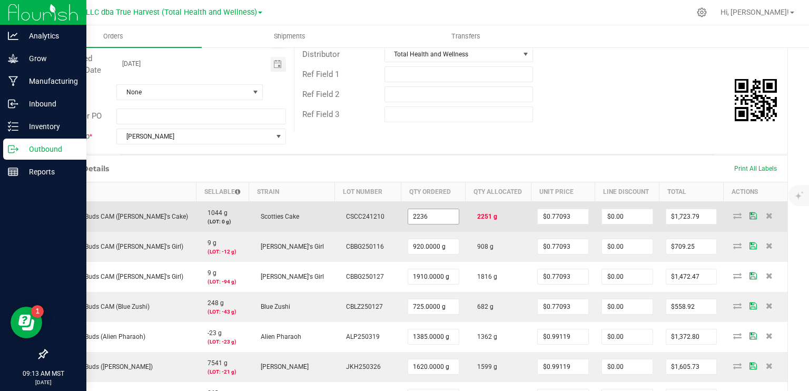
click at [415, 214] on input "2236" at bounding box center [433, 216] width 51 height 15
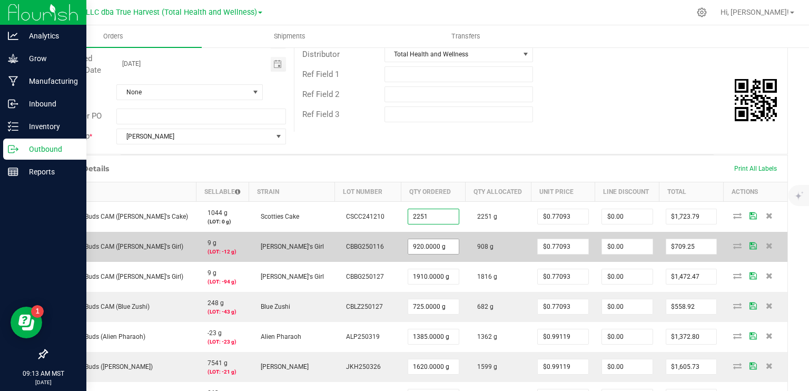
type input "2251.0000 g"
type input "$1,735.36"
click at [417, 242] on input "920" at bounding box center [433, 246] width 51 height 15
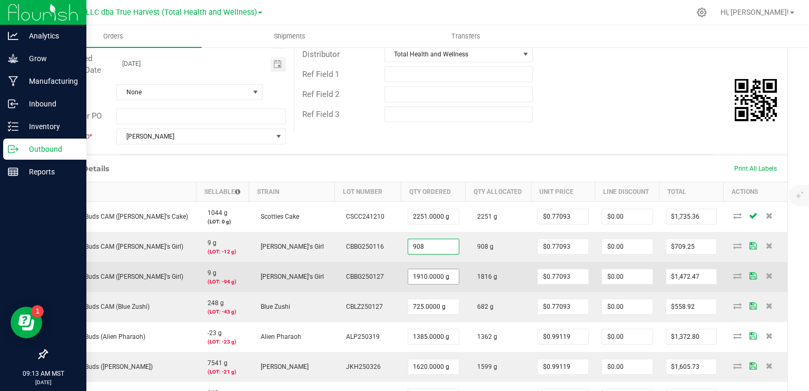
type input "908.0000 g"
type input "$700.00"
click at [428, 273] on input "1910" at bounding box center [433, 276] width 51 height 15
type input "1910.0000 g"
type input "$1,472.48"
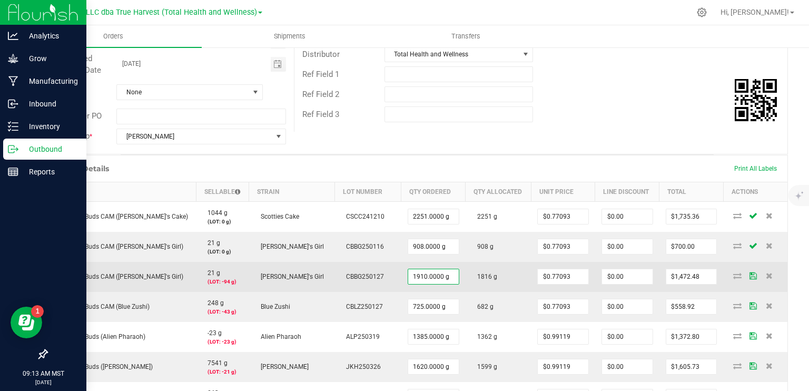
click at [486, 271] on td "1816 g" at bounding box center [498, 277] width 66 height 30
click at [421, 277] on input "1910" at bounding box center [433, 276] width 51 height 15
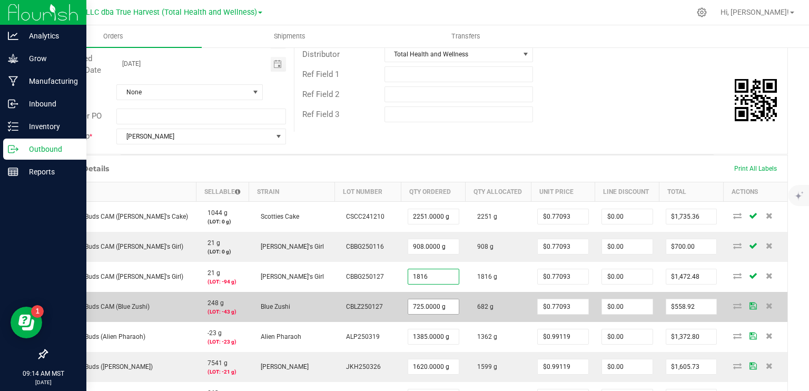
type input "1816"
type input "725"
type input "1816.0000 g"
type input "$1,400.01"
click at [421, 305] on input "725" at bounding box center [433, 306] width 51 height 15
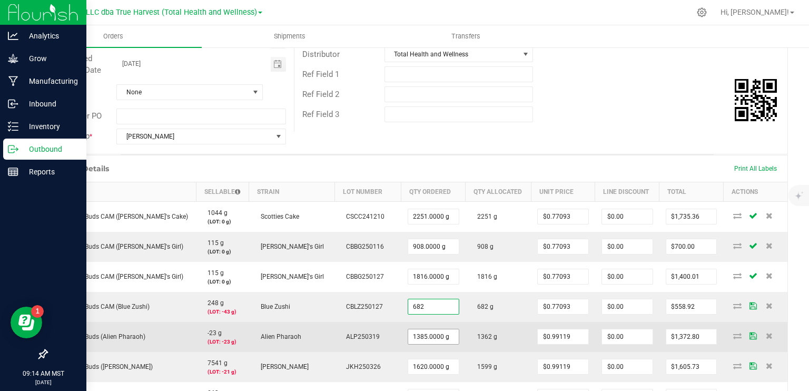
type input "682.0000 g"
type input "$525.77"
click at [423, 336] on input "1385" at bounding box center [433, 336] width 51 height 15
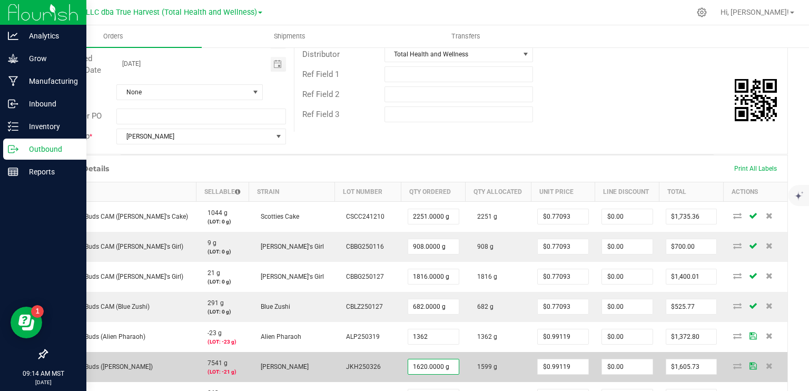
type input "1362.0000 g"
type input "$1,350.00"
click at [416, 367] on input "1620" at bounding box center [433, 366] width 51 height 15
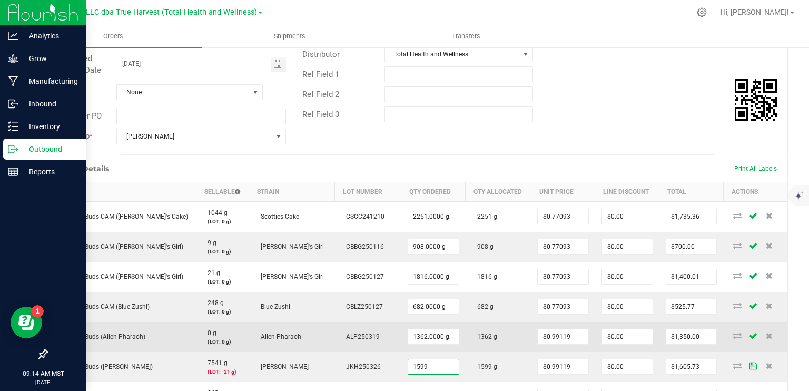
type input "1599.0000 g"
type input "$1,584.91"
click at [485, 327] on td "1362 g" at bounding box center [498, 337] width 66 height 30
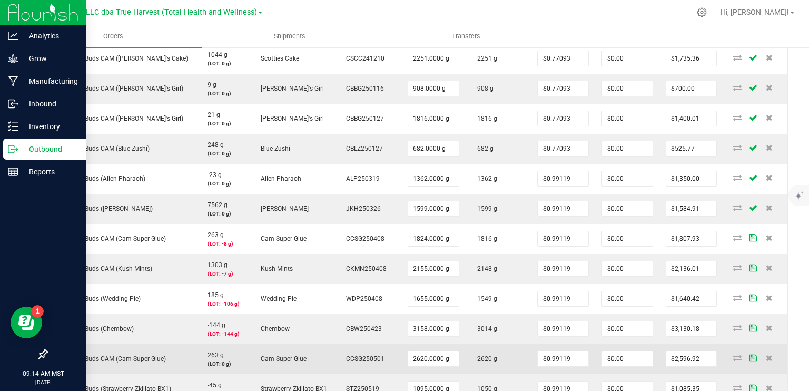
scroll to position [368, 0]
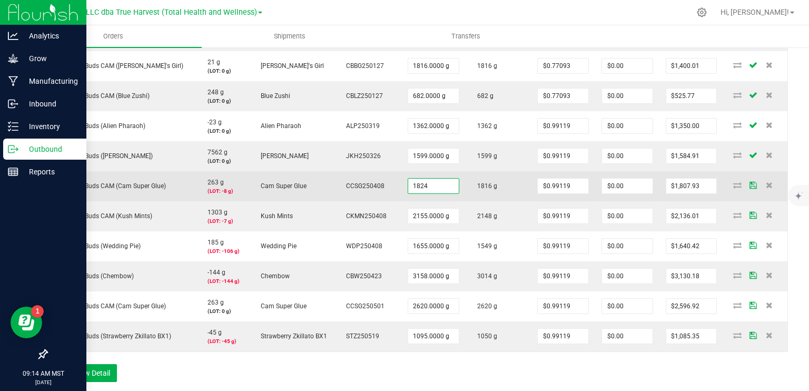
click at [417, 180] on input "1824" at bounding box center [433, 185] width 51 height 15
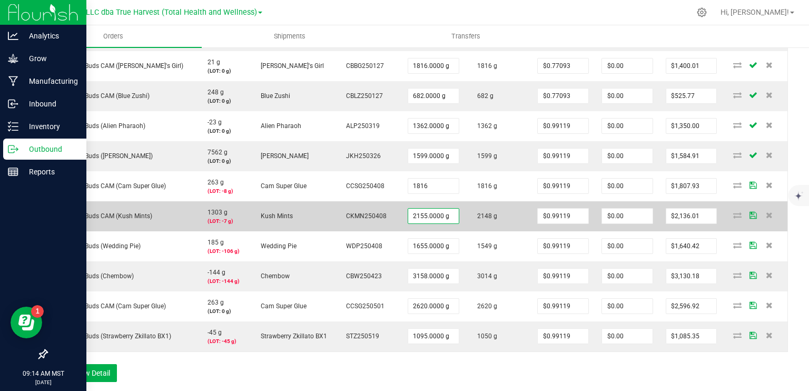
type input "1816.0000 g"
type input "$1,800.00"
click at [421, 214] on input "2155" at bounding box center [433, 215] width 51 height 15
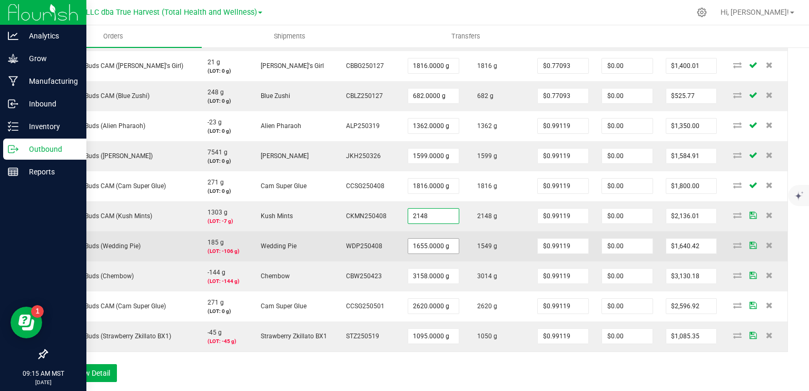
type input "2148.0000 g"
type input "$2,129.08"
click at [422, 248] on input "1655" at bounding box center [433, 245] width 51 height 15
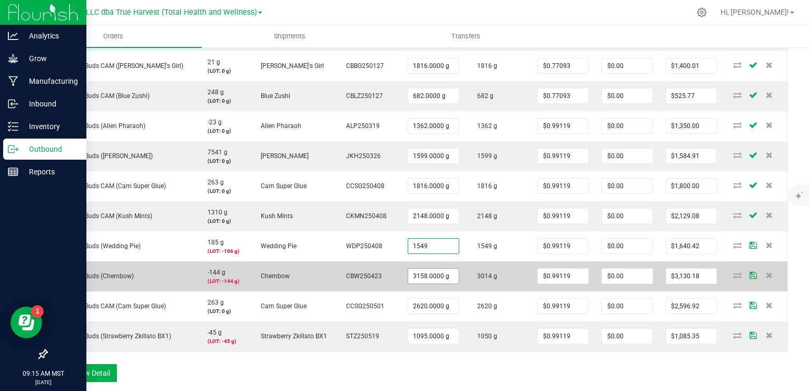
type input "1549.0000 g"
type input "$1,535.35"
click at [416, 275] on input "3158" at bounding box center [433, 275] width 51 height 15
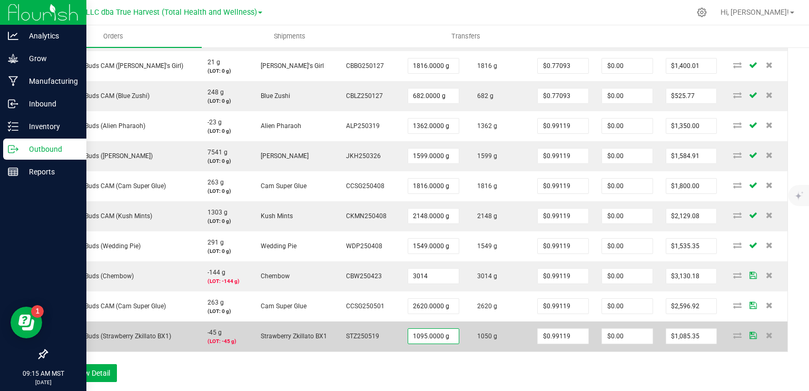
type input "3014.0000 g"
type input "$2,987.45"
click at [426, 332] on input "1095" at bounding box center [433, 335] width 51 height 15
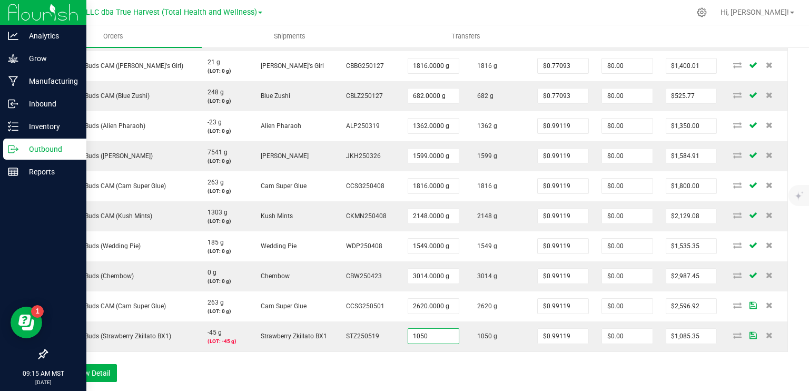
type input "1050.0000 g"
type input "$1,040.75"
click at [517, 362] on div "Order Details Print All Labels Item Sellable Strain Lot Number Qty Ordered Qty …" at bounding box center [416, 168] width 741 height 448
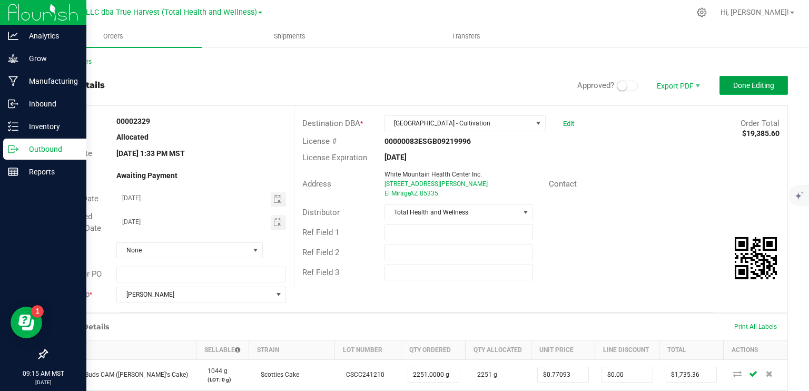
click at [733, 89] on span "Done Editing" at bounding box center [753, 85] width 41 height 8
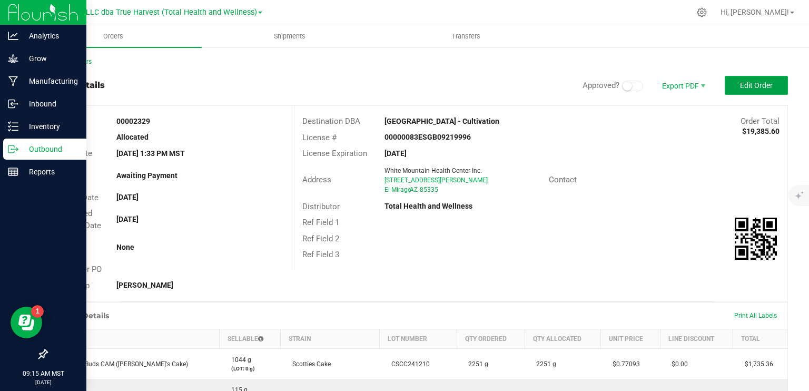
click at [740, 88] on span "Edit Order" at bounding box center [756, 85] width 33 height 8
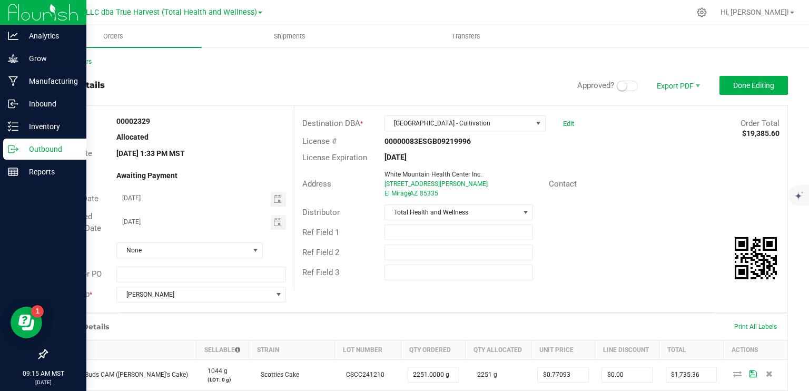
click at [620, 85] on span at bounding box center [626, 86] width 21 height 11
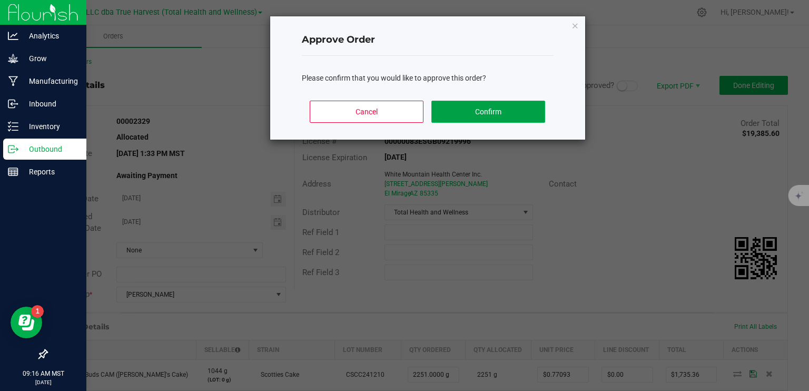
click at [481, 108] on button "Confirm" at bounding box center [487, 112] width 113 height 22
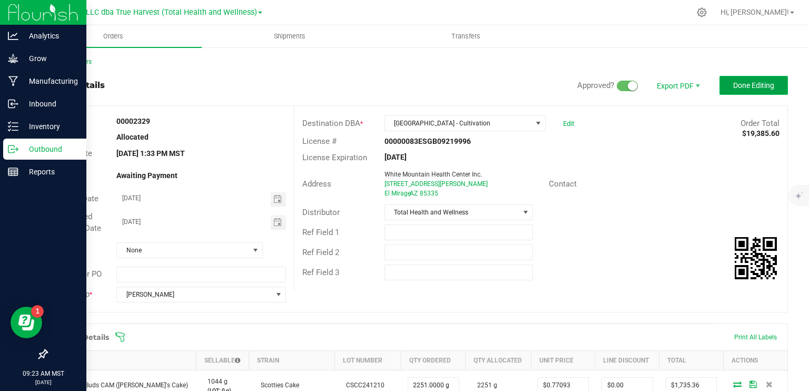
click at [745, 92] on button "Done Editing" at bounding box center [753, 85] width 68 height 19
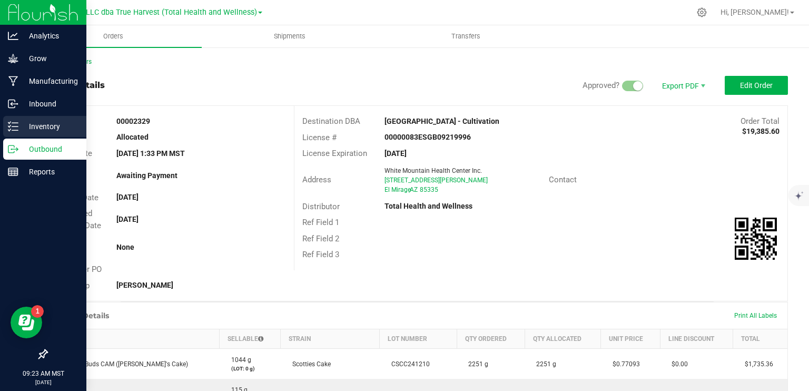
click at [14, 125] on icon at bounding box center [13, 126] width 11 height 11
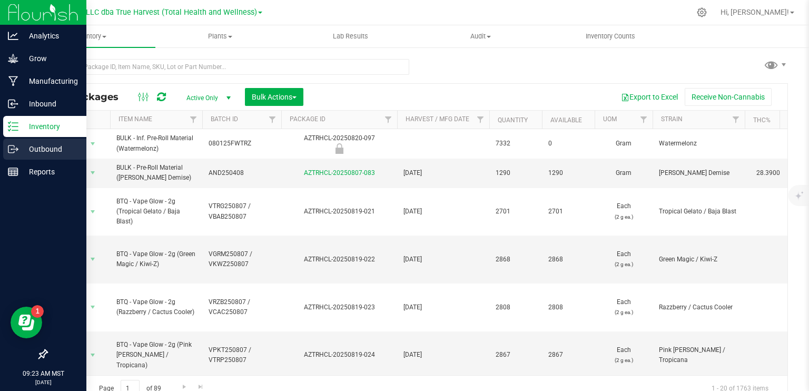
click at [21, 149] on p "Outbound" at bounding box center [49, 149] width 63 height 13
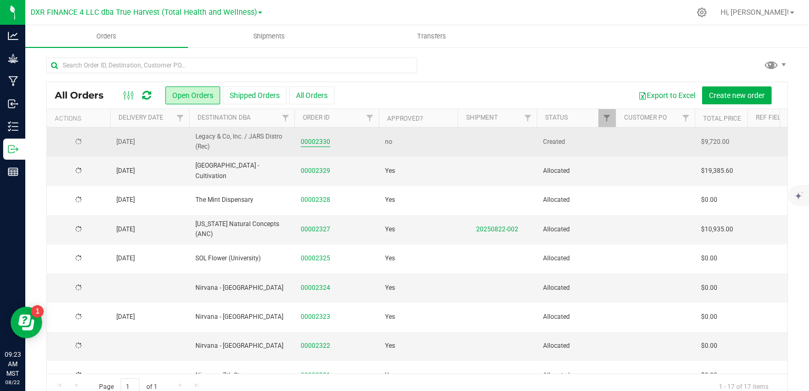
click at [321, 141] on link "00002330" at bounding box center [315, 142] width 29 height 10
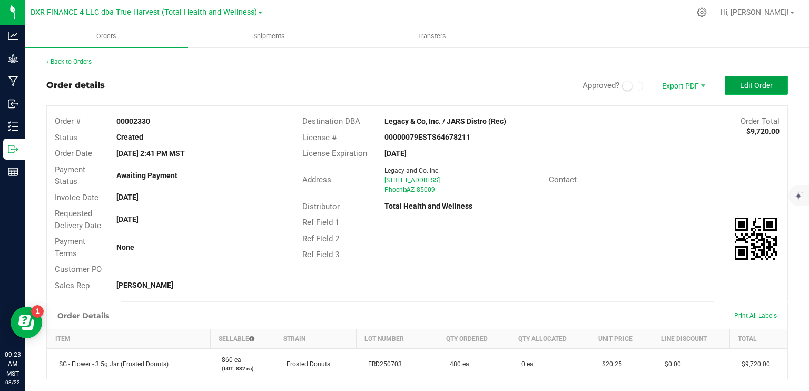
click at [746, 85] on span "Edit Order" at bounding box center [756, 85] width 33 height 8
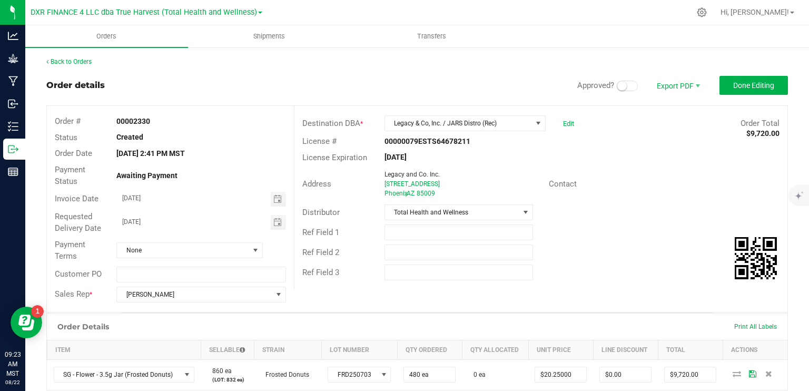
click at [625, 85] on span at bounding box center [626, 86] width 21 height 11
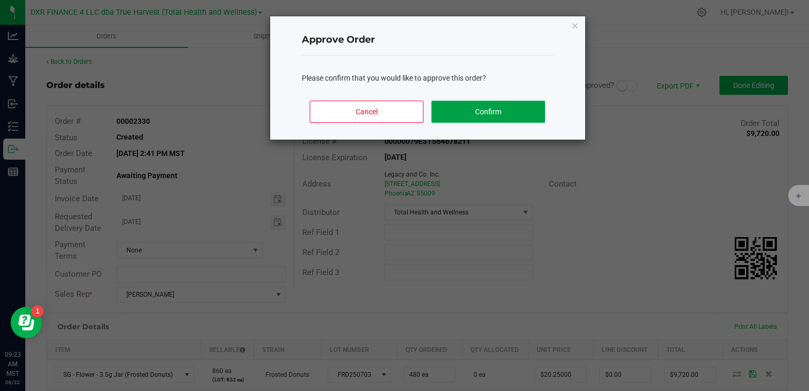
click at [487, 108] on button "Confirm" at bounding box center [487, 112] width 113 height 22
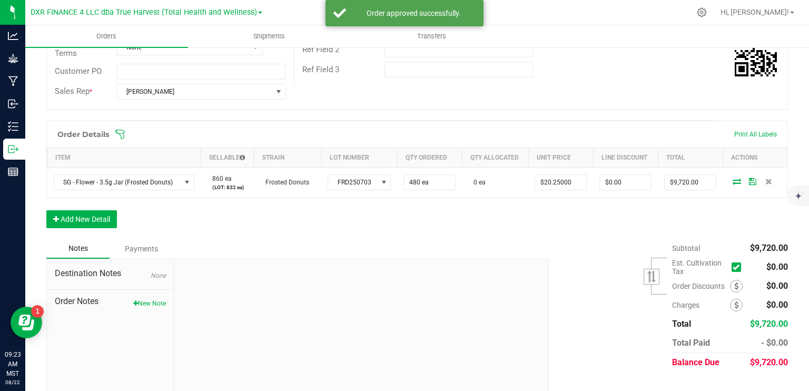
scroll to position [211, 0]
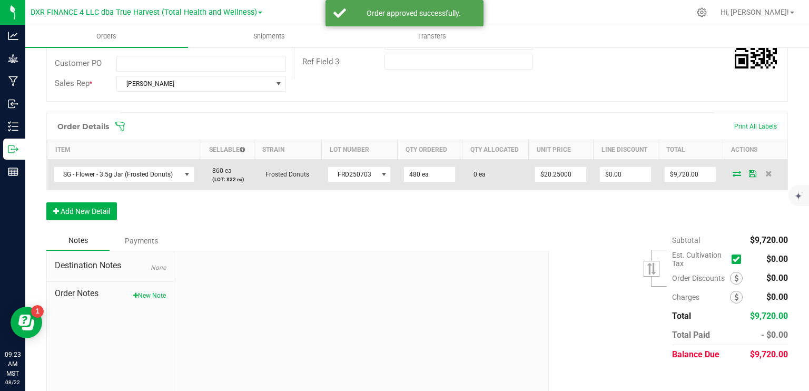
click at [732, 174] on icon at bounding box center [736, 173] width 8 height 6
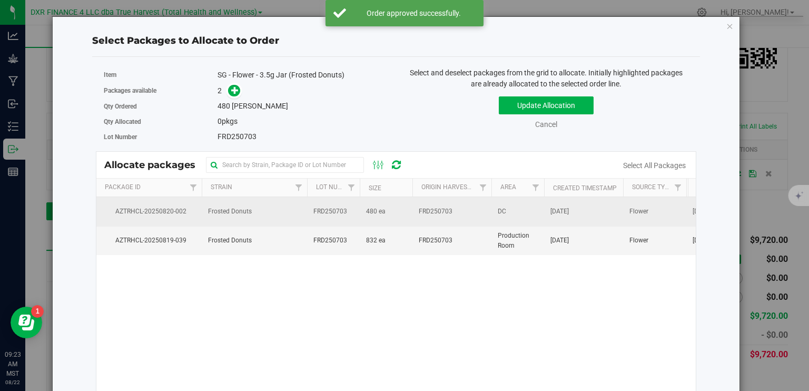
drag, startPoint x: 373, startPoint y: 212, endPoint x: 408, endPoint y: 195, distance: 39.1
click at [373, 212] on span "480 ea" at bounding box center [375, 211] width 19 height 10
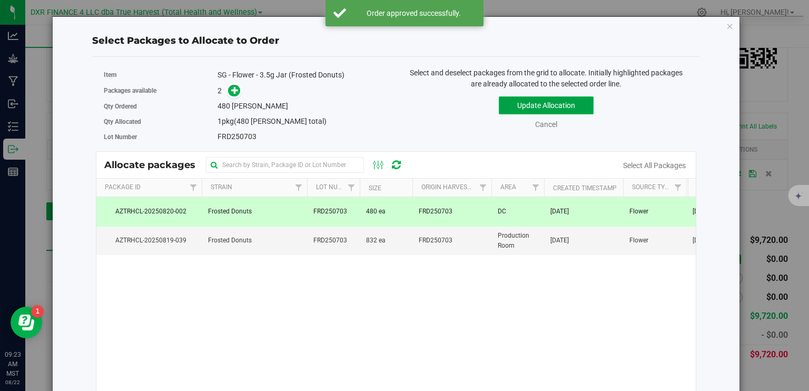
click at [565, 103] on button "Update Allocation" at bounding box center [546, 105] width 95 height 18
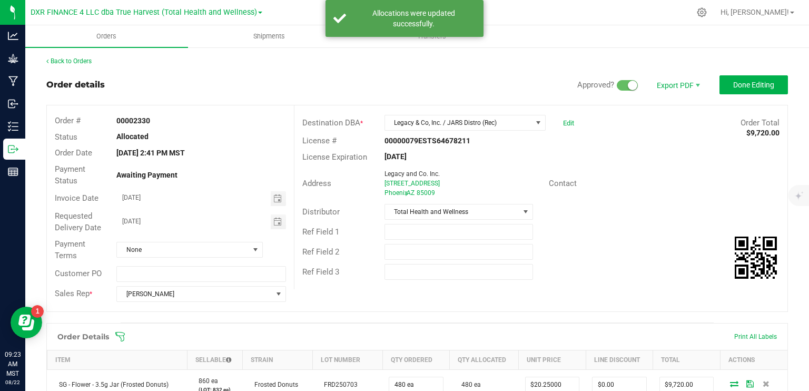
scroll to position [0, 0]
click at [753, 83] on span "Done Editing" at bounding box center [753, 85] width 41 height 8
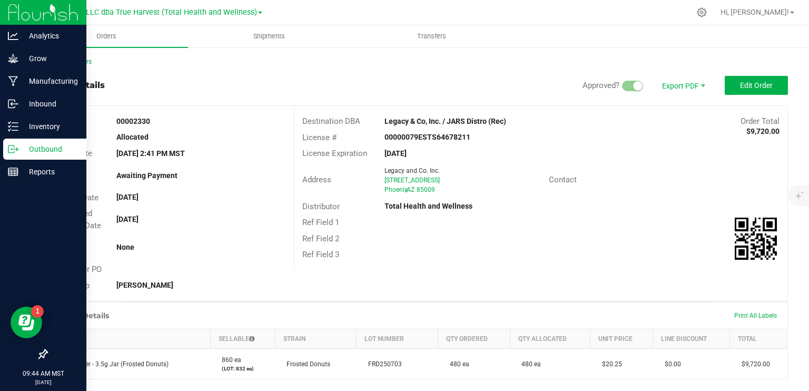
click at [46, 148] on p "Outbound" at bounding box center [49, 149] width 63 height 13
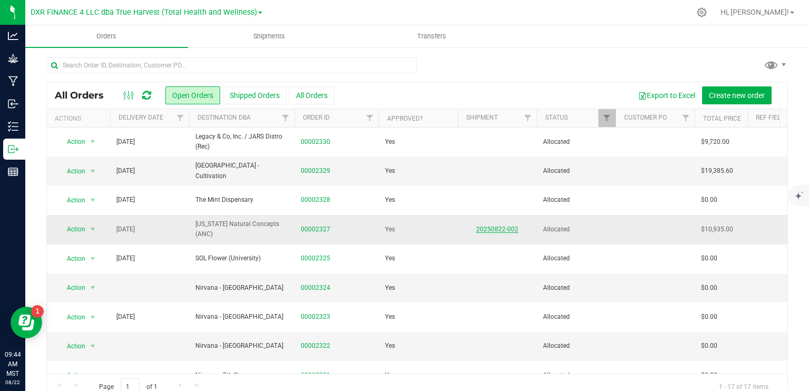
click at [505, 228] on link "20250822-002" at bounding box center [497, 228] width 42 height 7
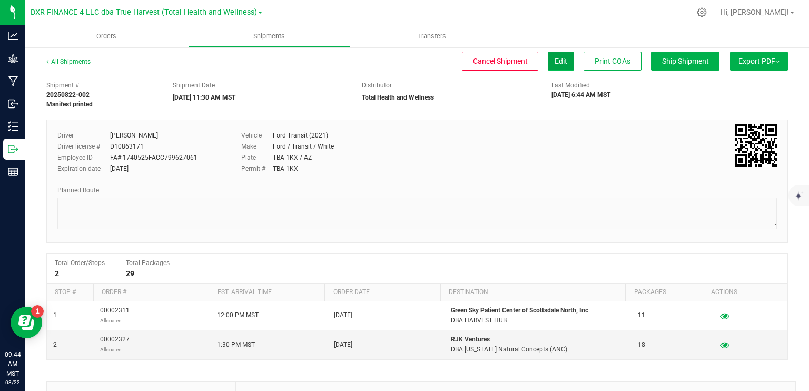
click at [547, 62] on button "Edit" at bounding box center [560, 61] width 26 height 19
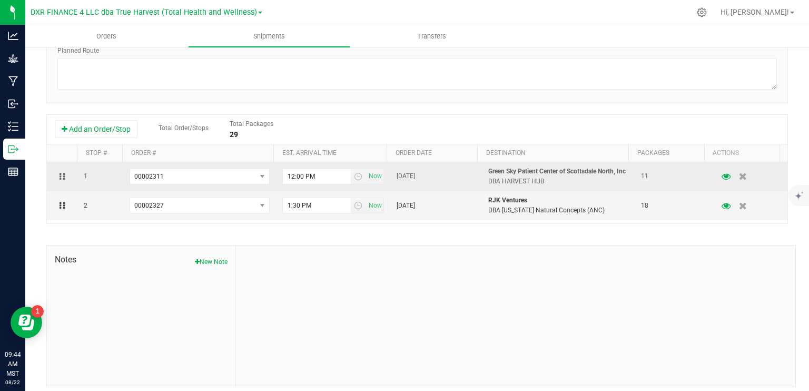
scroll to position [177, 0]
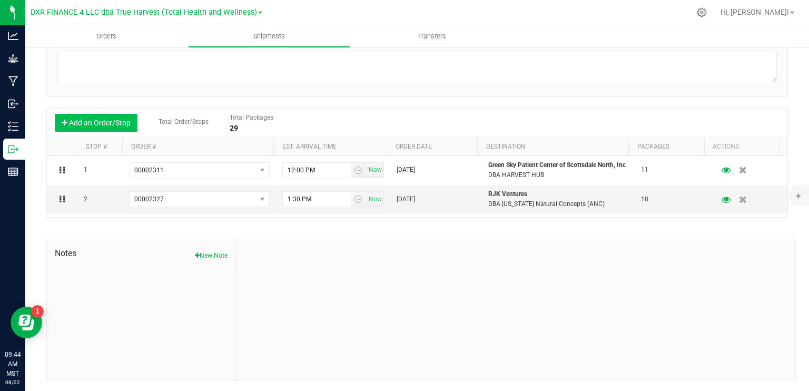
click at [74, 123] on button "Add an Order/Stop" at bounding box center [96, 123] width 83 height 18
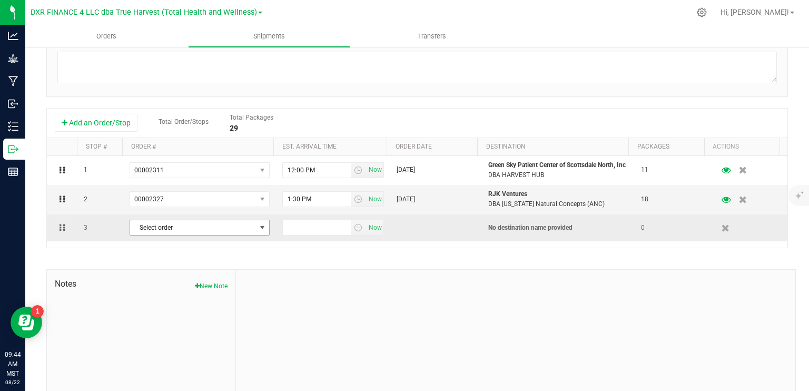
click at [238, 235] on span "Select order" at bounding box center [193, 227] width 126 height 15
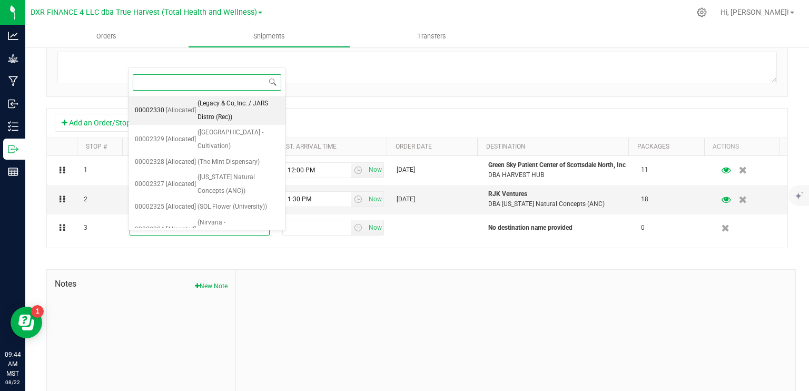
click at [227, 107] on span "(Legacy & Co, Inc. / JARS Distro (Rec))" at bounding box center [238, 110] width 82 height 27
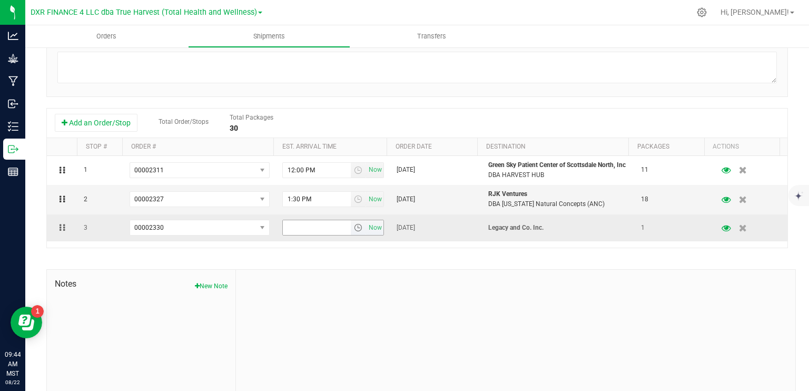
click at [354, 232] on span "select" at bounding box center [358, 227] width 8 height 8
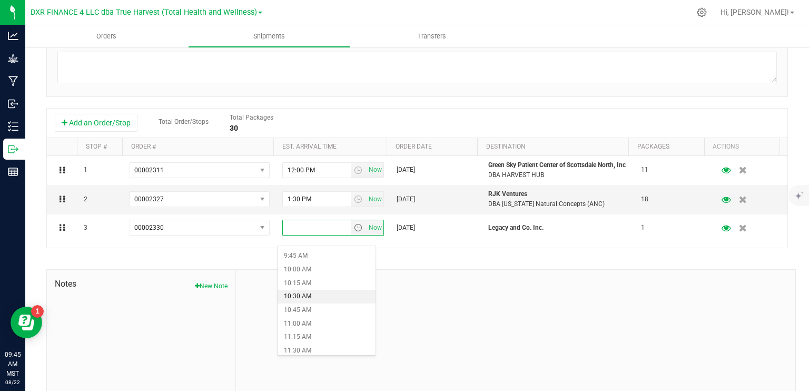
scroll to position [579, 0]
click at [304, 301] on li "11:30 AM" at bounding box center [325, 298] width 97 height 14
click at [428, 304] on div at bounding box center [515, 340] width 559 height 141
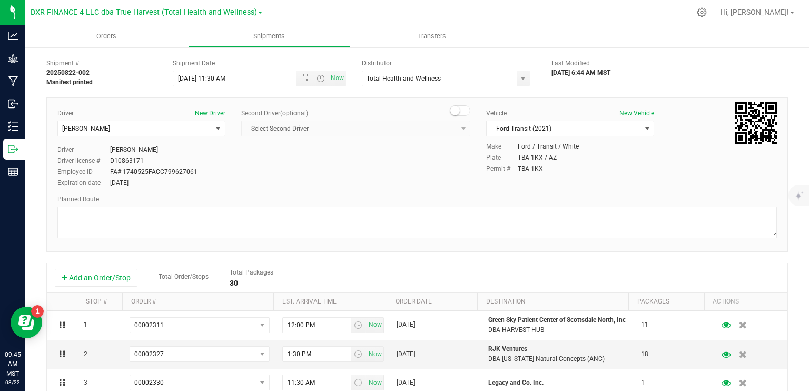
scroll to position [0, 0]
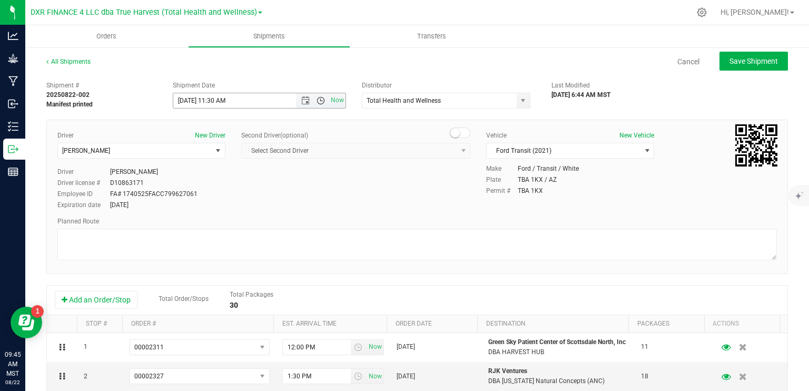
click at [316, 100] on span "Open the time view" at bounding box center [320, 100] width 8 height 8
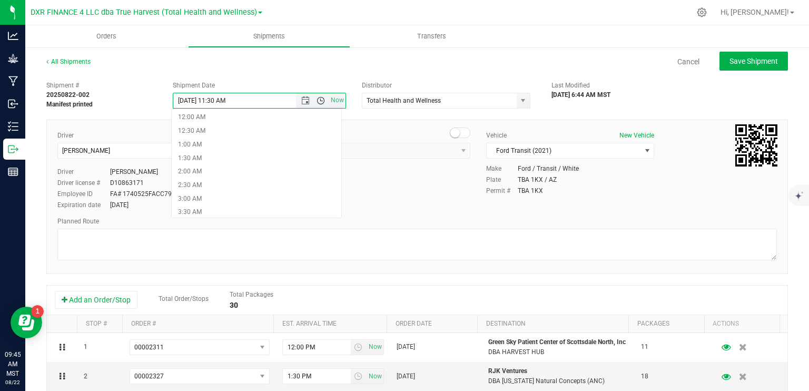
scroll to position [216, 0]
click at [219, 203] on li "11:00 AM" at bounding box center [257, 200] width 170 height 14
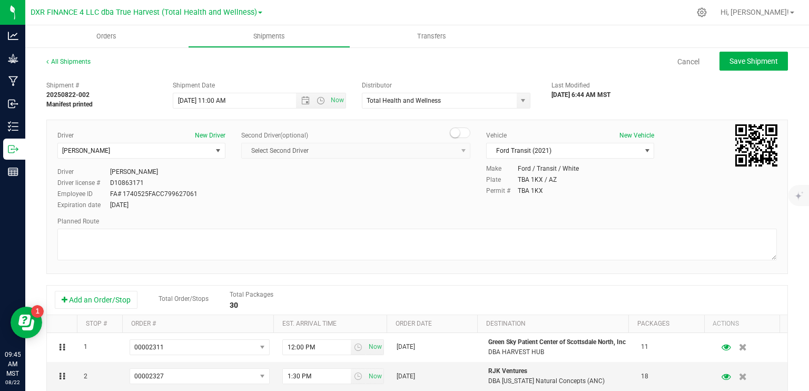
click at [531, 69] on div "Cancel Save Shipment" at bounding box center [448, 61] width 678 height 19
click at [768, 59] on span "Save Shipment" at bounding box center [753, 61] width 48 height 8
type input "8/22/2025 6:00 PM"
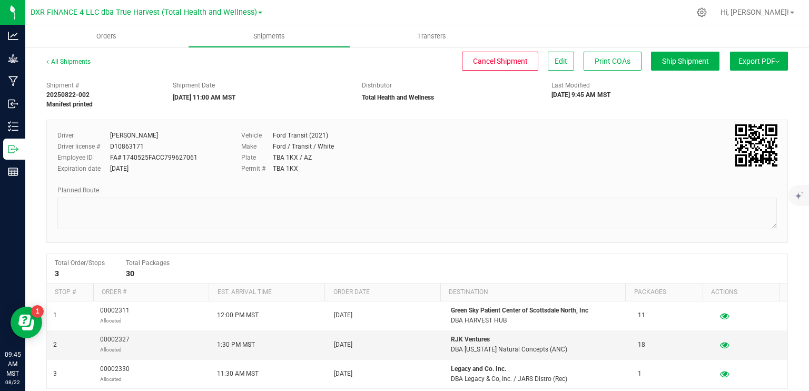
click at [754, 63] on button "Export PDF" at bounding box center [759, 61] width 58 height 19
click at [747, 88] on span "Manifest by Package ID" at bounding box center [743, 84] width 67 height 7
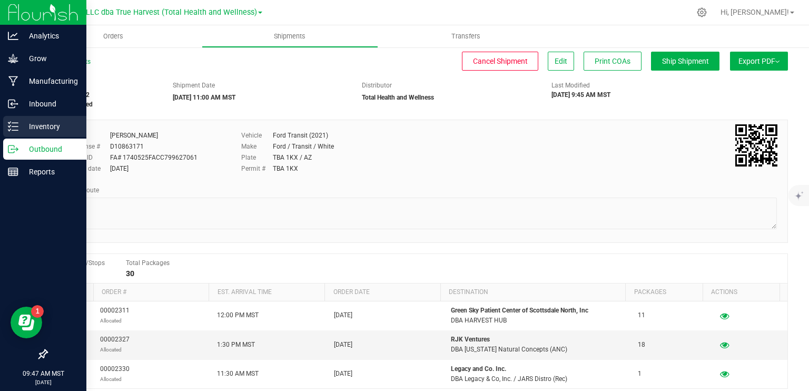
click at [42, 133] on div "Inventory" at bounding box center [44, 126] width 83 height 21
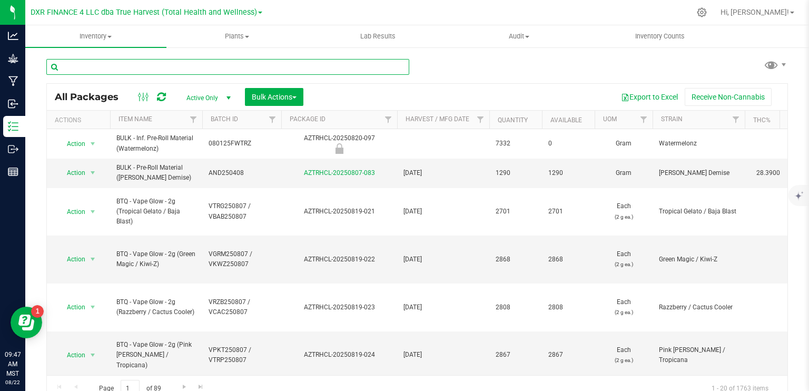
click at [189, 67] on input "text" at bounding box center [227, 67] width 363 height 16
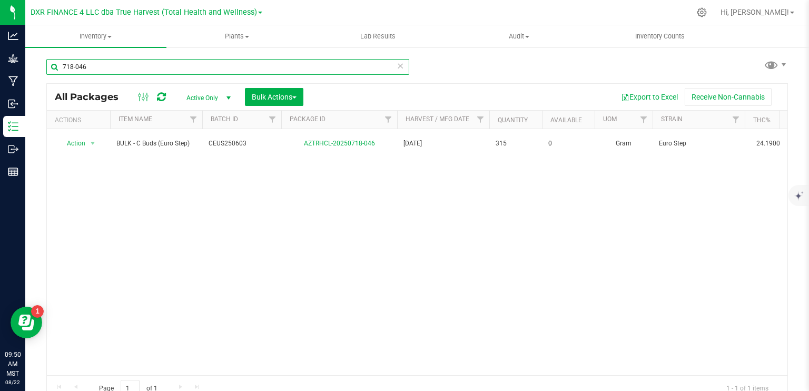
click at [122, 70] on input "718-046" at bounding box center [227, 67] width 363 height 16
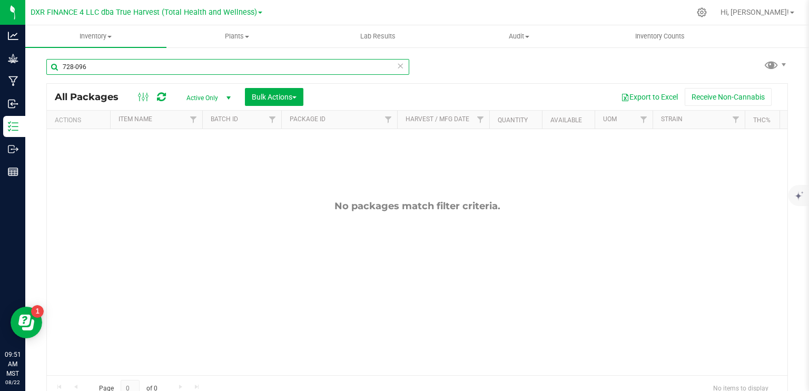
click at [85, 71] on input "728-096" at bounding box center [227, 67] width 363 height 16
click at [81, 66] on input "728-096" at bounding box center [227, 67] width 363 height 16
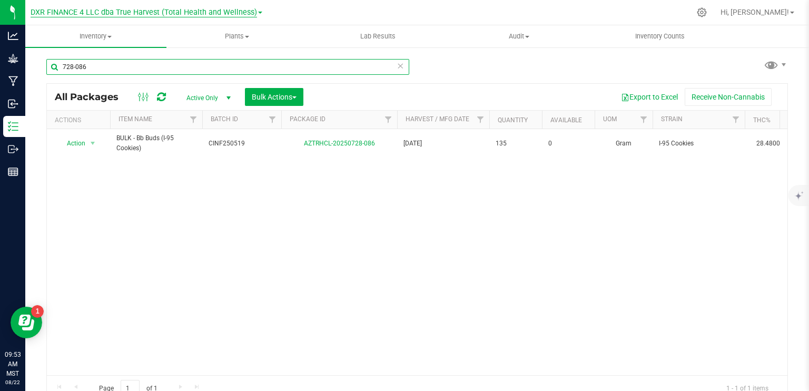
type input "728-086"
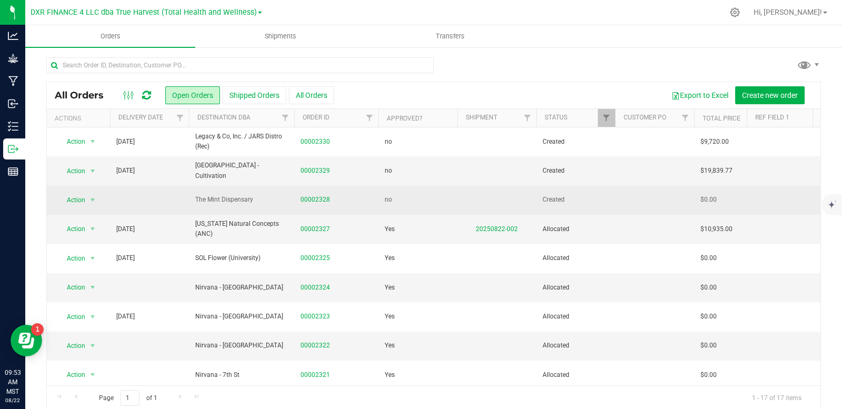
scroll to position [12, 0]
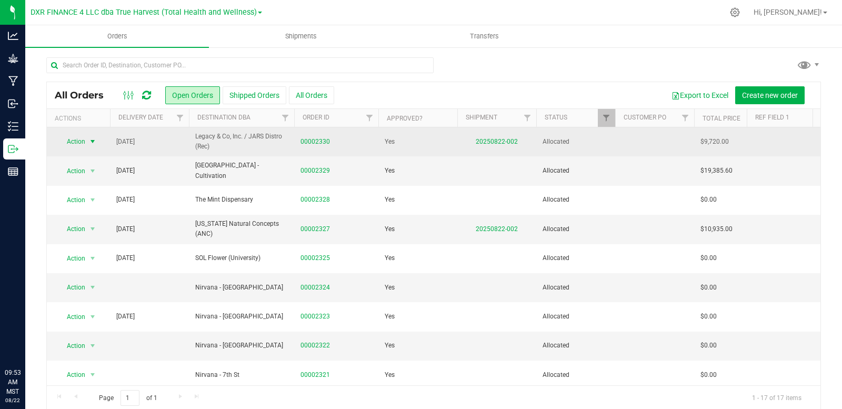
click at [91, 138] on span "select" at bounding box center [92, 141] width 8 height 8
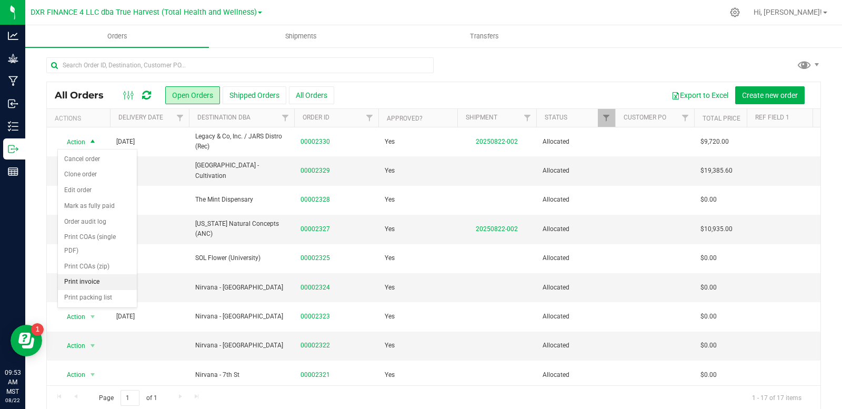
click at [99, 285] on li "Print invoice" at bounding box center [97, 282] width 79 height 16
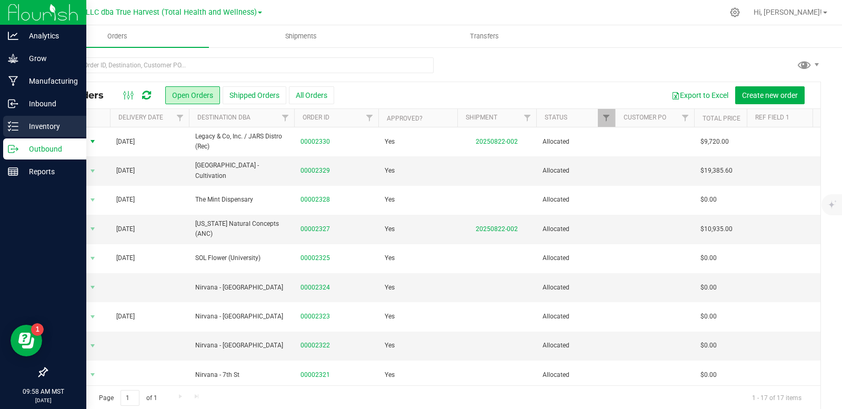
click at [11, 126] on icon at bounding box center [13, 126] width 11 height 11
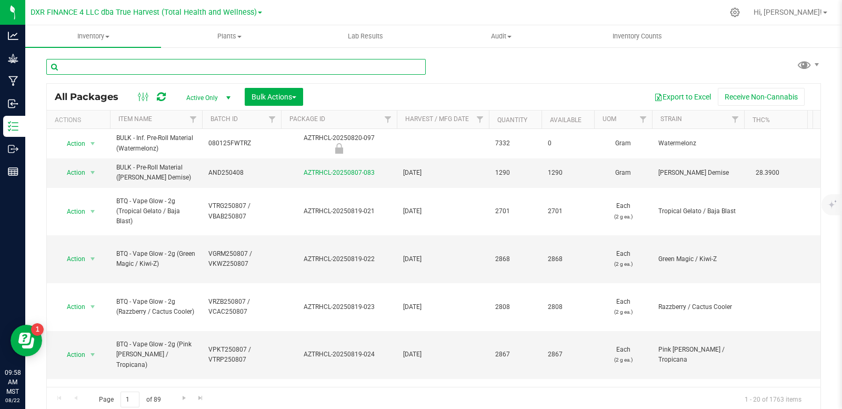
click at [168, 67] on input "text" at bounding box center [236, 67] width 380 height 16
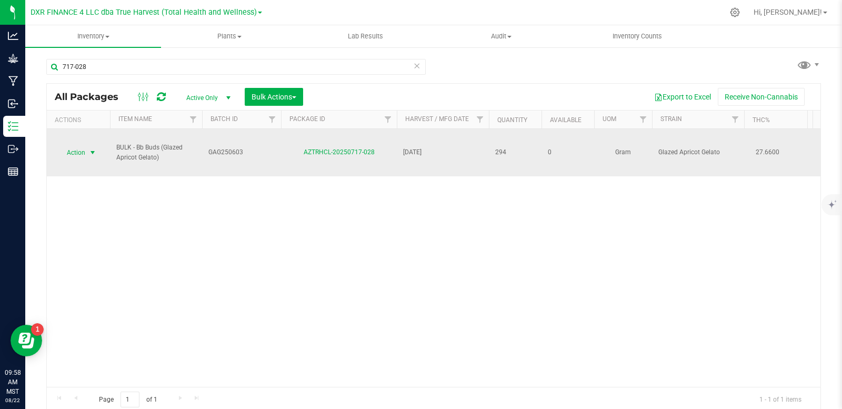
click at [95, 155] on span "select" at bounding box center [92, 152] width 8 height 8
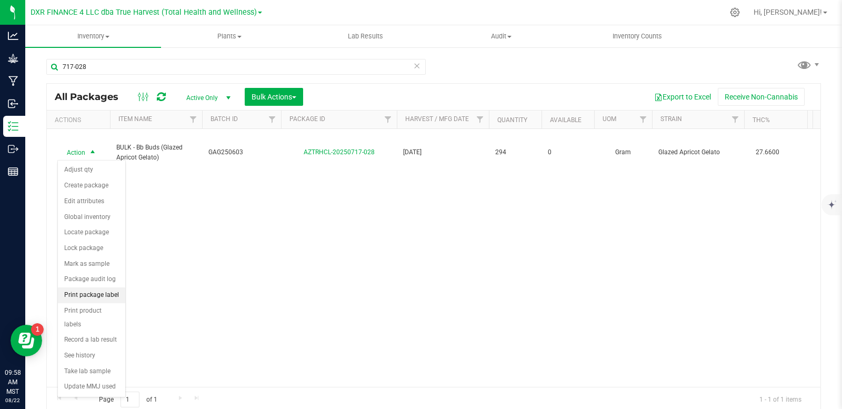
click at [88, 295] on li "Print package label" at bounding box center [91, 295] width 67 height 16
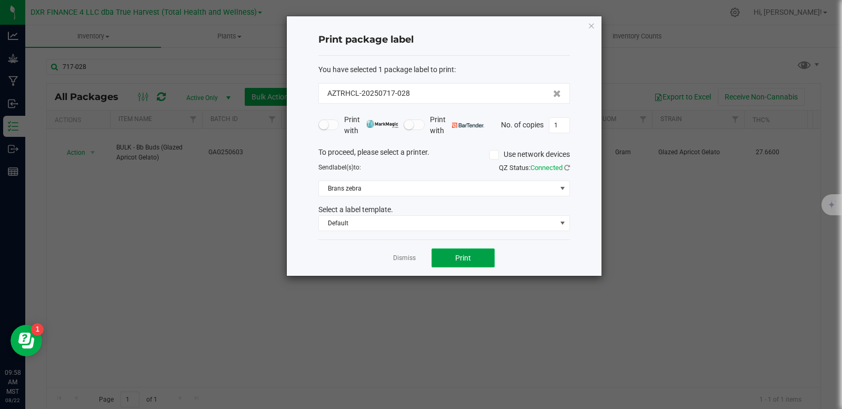
click at [447, 259] on button "Print" at bounding box center [463, 257] width 63 height 19
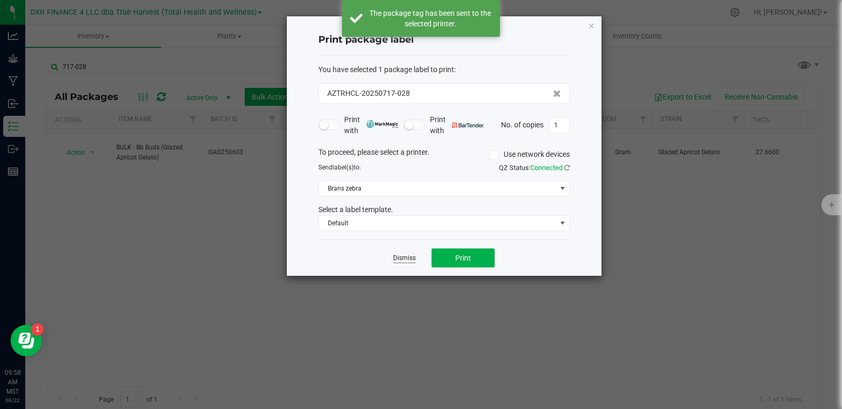
click at [398, 262] on link "Dismiss" at bounding box center [404, 258] width 23 height 9
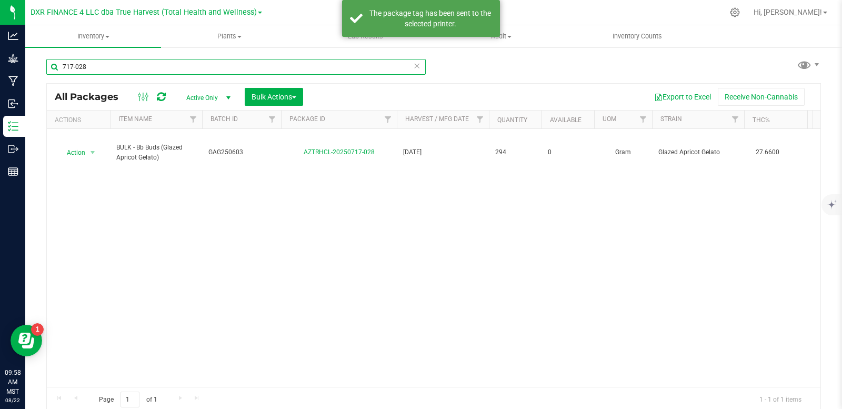
click at [150, 65] on input "717-028" at bounding box center [236, 67] width 380 height 16
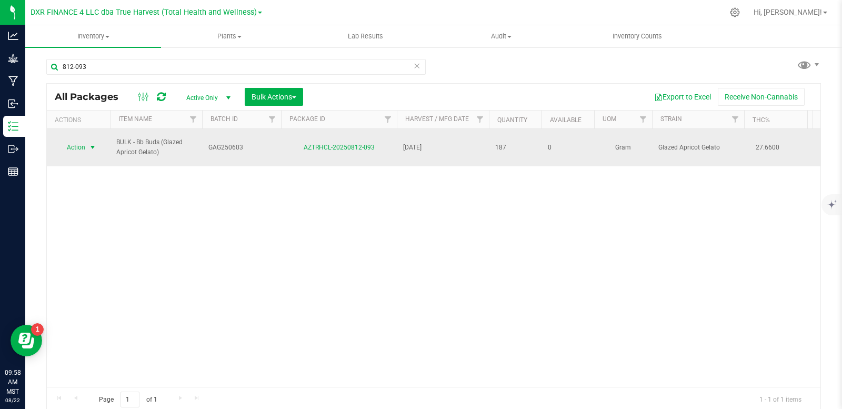
click at [93, 147] on span "select" at bounding box center [92, 147] width 8 height 8
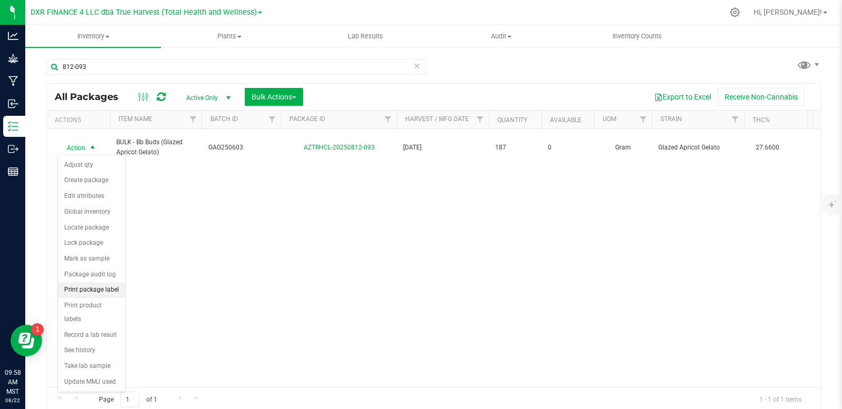
click at [103, 288] on li "Print package label" at bounding box center [91, 290] width 67 height 16
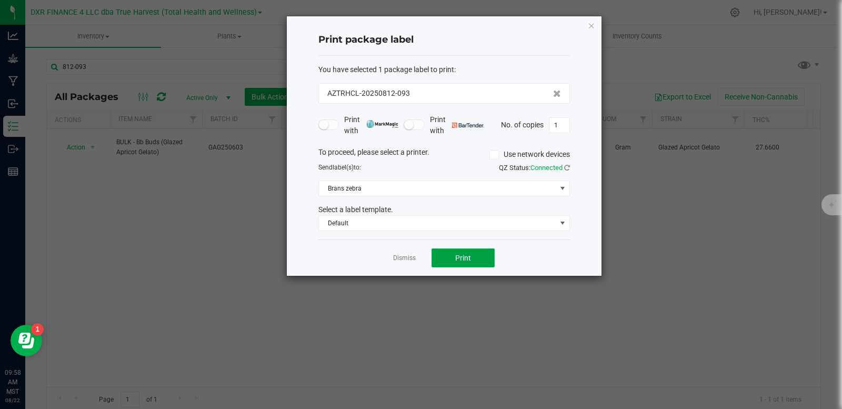
click at [461, 261] on span "Print" at bounding box center [463, 258] width 16 height 8
click at [406, 255] on link "Dismiss" at bounding box center [404, 258] width 23 height 9
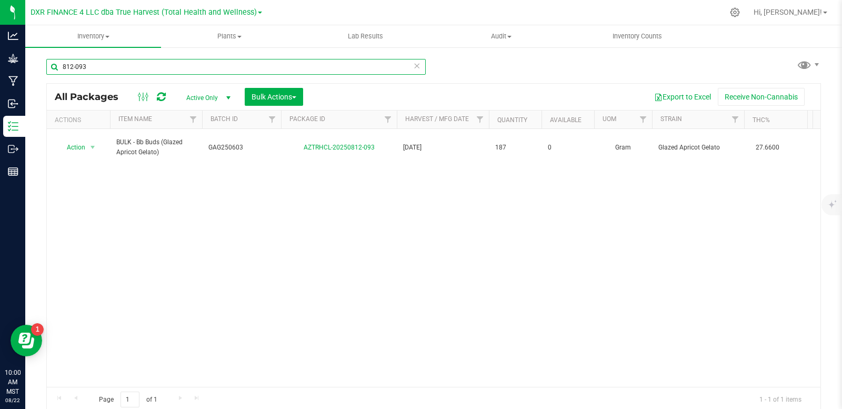
click at [117, 71] on input "812-093" at bounding box center [236, 67] width 380 height 16
click at [74, 66] on input "710-040" at bounding box center [236, 67] width 380 height 16
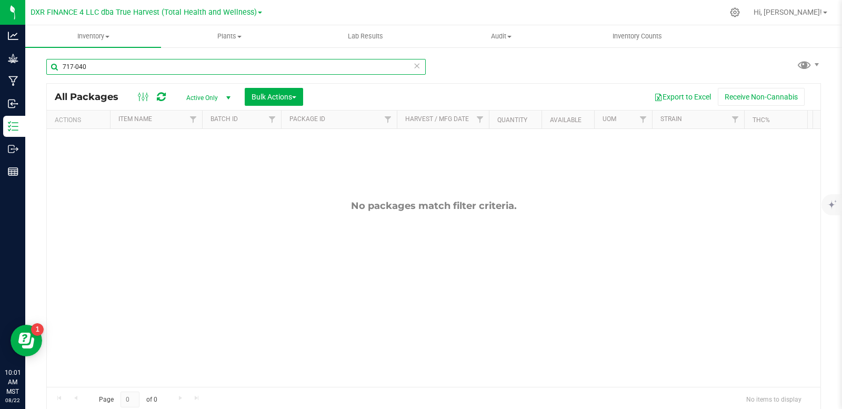
click at [74, 66] on input "717-040" at bounding box center [236, 67] width 380 height 16
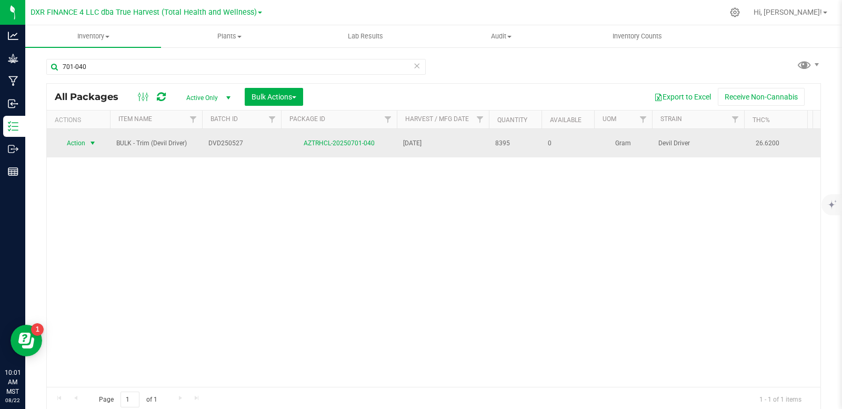
click at [93, 145] on span "select" at bounding box center [92, 143] width 8 height 8
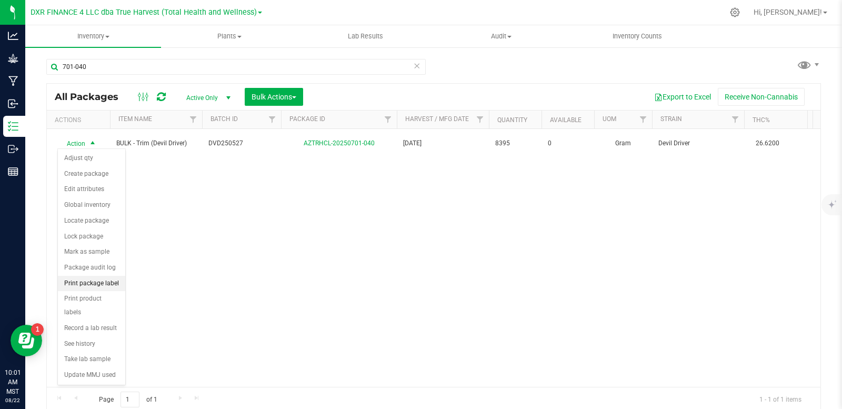
click at [104, 288] on li "Print package label" at bounding box center [91, 284] width 67 height 16
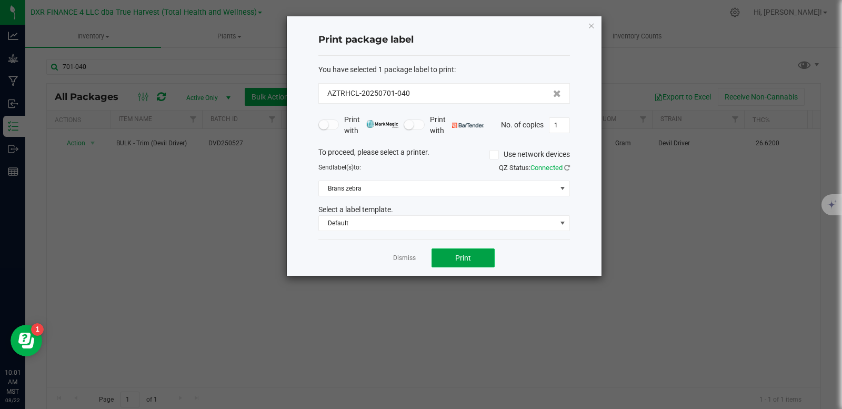
click at [459, 257] on span "Print" at bounding box center [463, 258] width 16 height 8
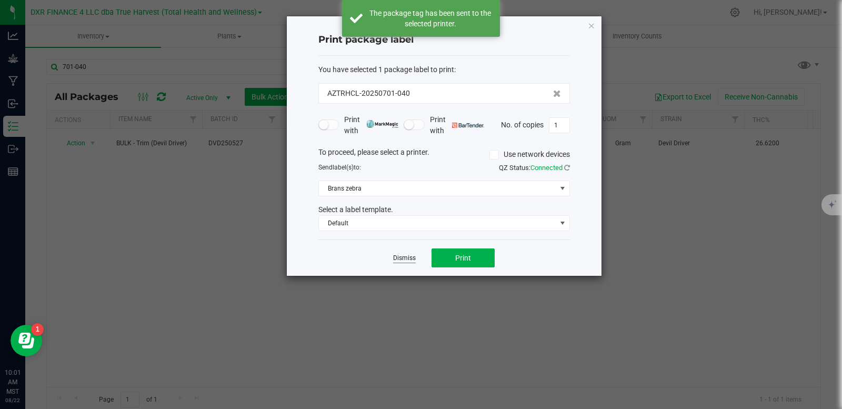
click at [405, 258] on link "Dismiss" at bounding box center [404, 258] width 23 height 9
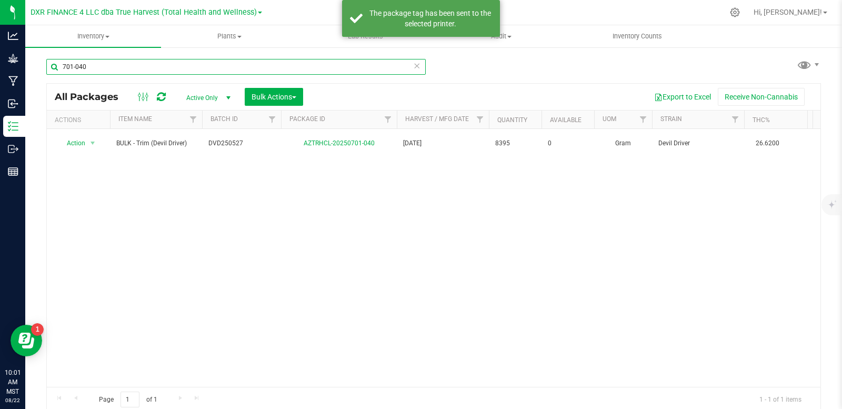
click at [152, 64] on input "701-040" at bounding box center [236, 67] width 380 height 16
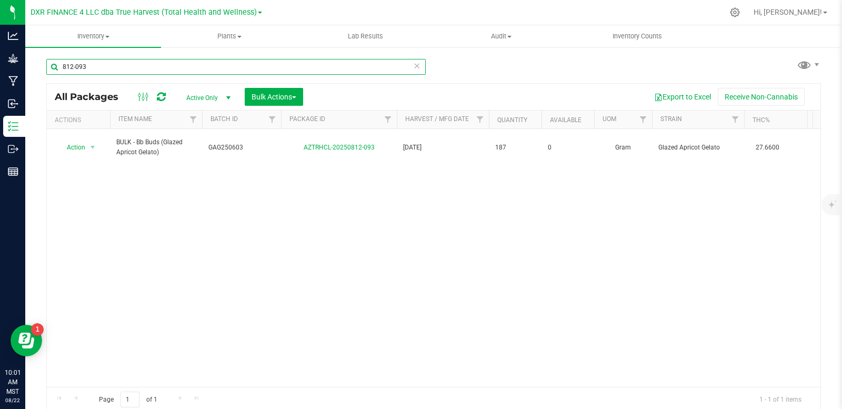
click at [96, 70] on input "812-093" at bounding box center [236, 67] width 380 height 16
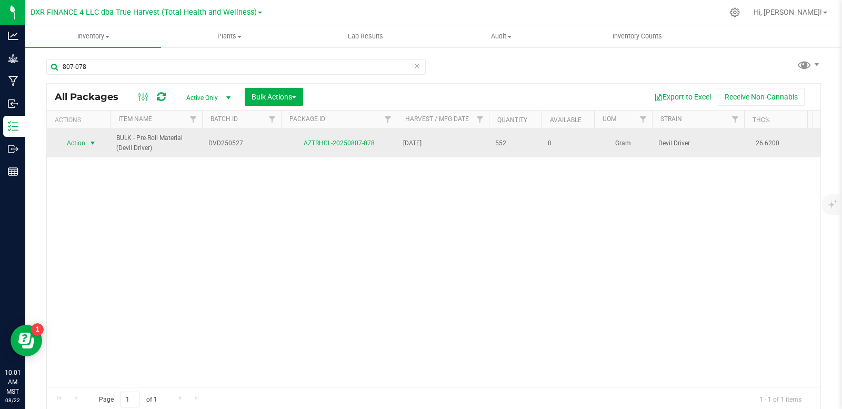
click at [90, 145] on span "select" at bounding box center [92, 143] width 8 height 8
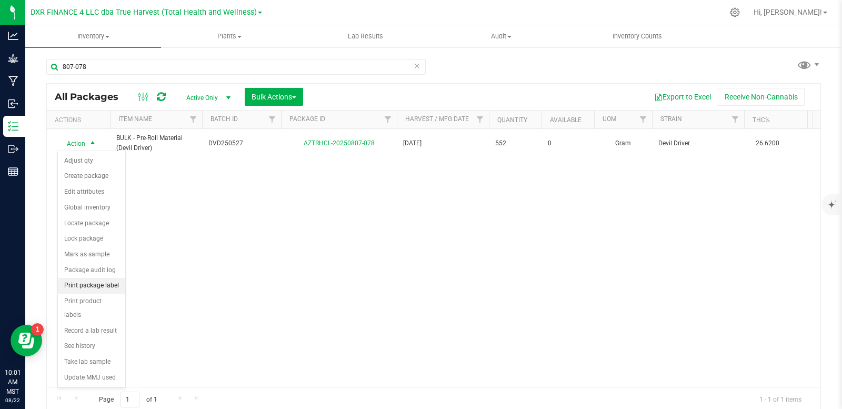
click at [105, 282] on li "Print package label" at bounding box center [91, 286] width 67 height 16
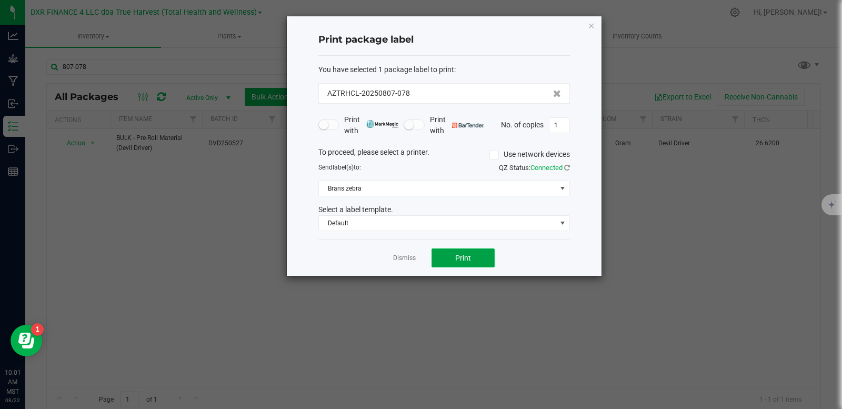
click at [469, 254] on span "Print" at bounding box center [463, 258] width 16 height 8
click at [406, 260] on link "Dismiss" at bounding box center [404, 258] width 23 height 9
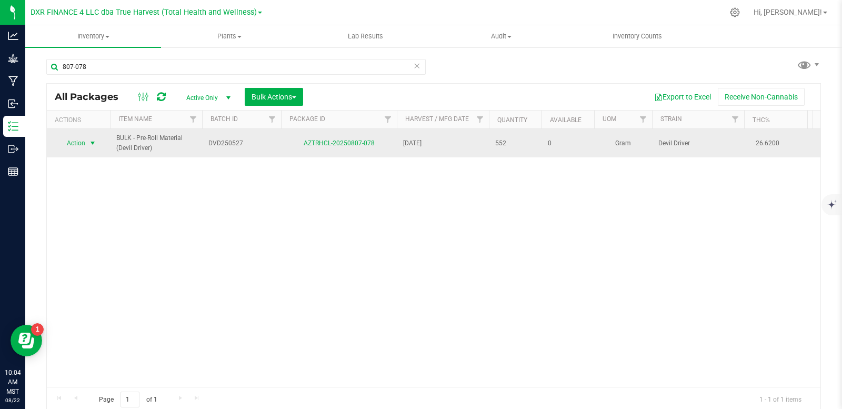
click at [91, 145] on span "select" at bounding box center [92, 143] width 8 height 8
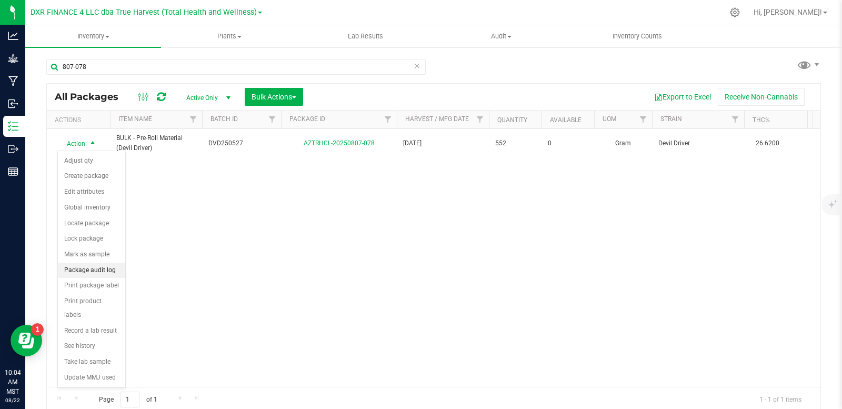
click at [108, 268] on li "Package audit log" at bounding box center [91, 271] width 67 height 16
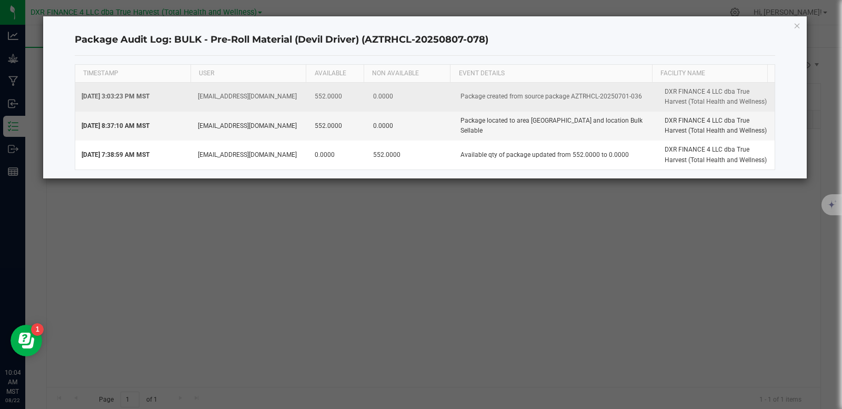
drag, startPoint x: 636, startPoint y: 97, endPoint x: 612, endPoint y: 99, distance: 24.4
click at [612, 99] on td "Package created from source package AZTRHCL-20250701-036" at bounding box center [556, 97] width 204 height 29
copy td "701-036"
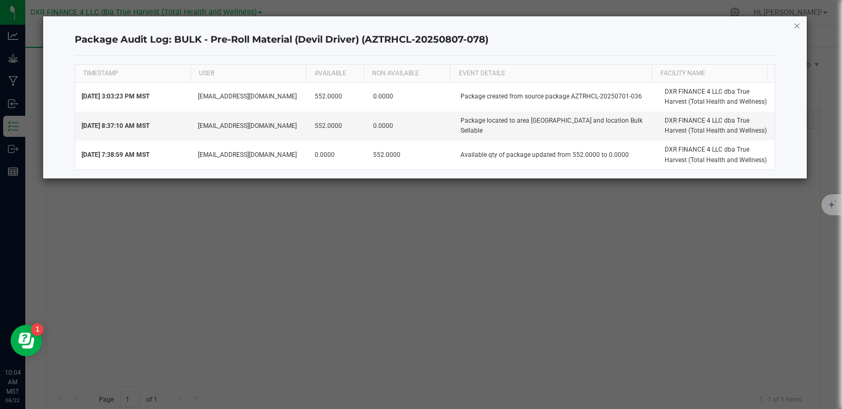
click at [796, 26] on icon "button" at bounding box center [797, 25] width 7 height 13
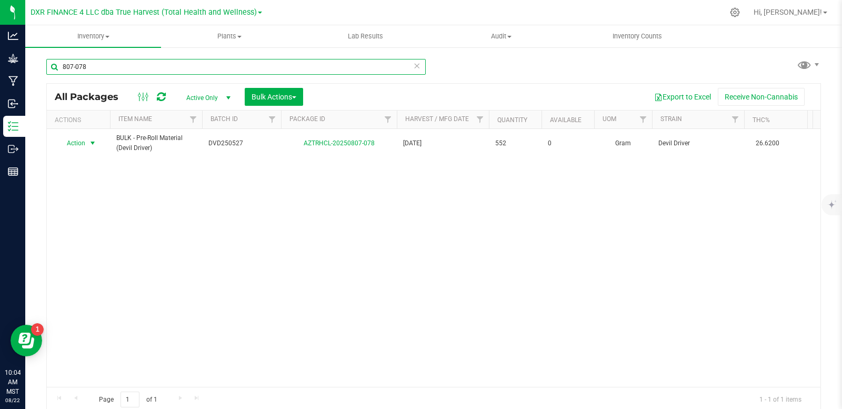
click at [102, 67] on input "807-078" at bounding box center [236, 67] width 380 height 16
paste input "701-036"
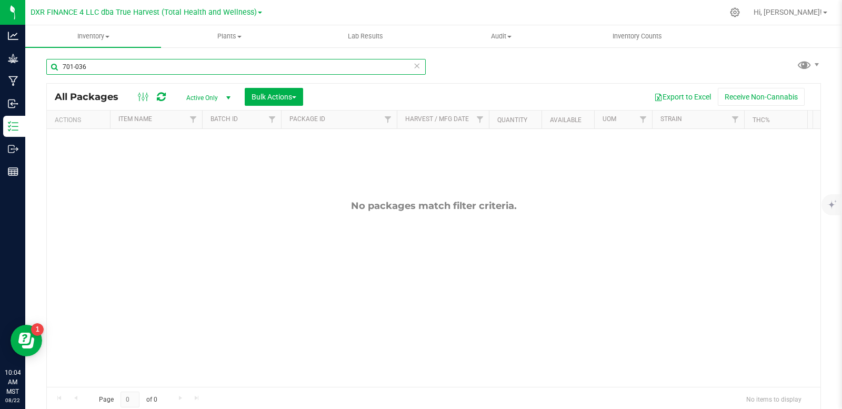
type input "701-036"
click at [228, 95] on span "select" at bounding box center [228, 98] width 8 height 8
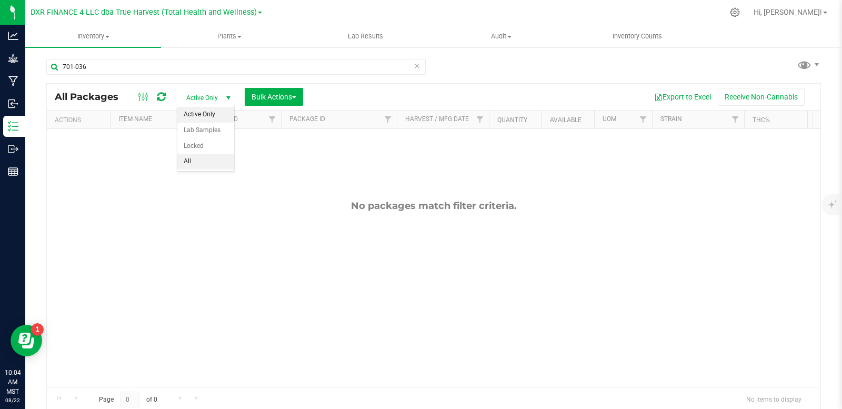
click at [208, 160] on li "All" at bounding box center [205, 162] width 57 height 16
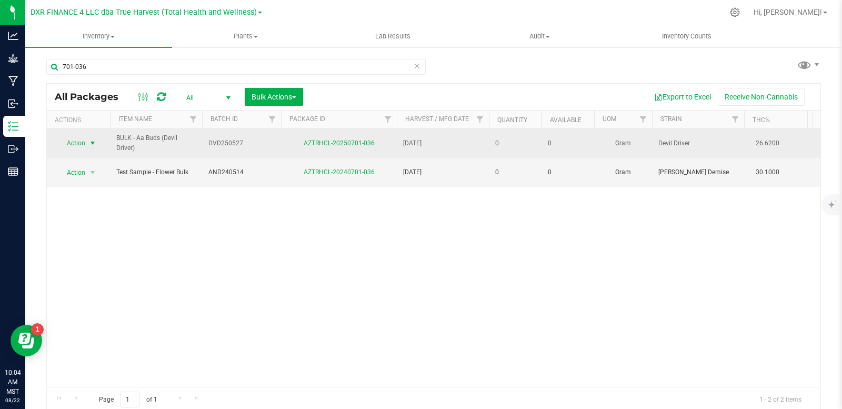
click at [89, 143] on span "select" at bounding box center [92, 143] width 8 height 8
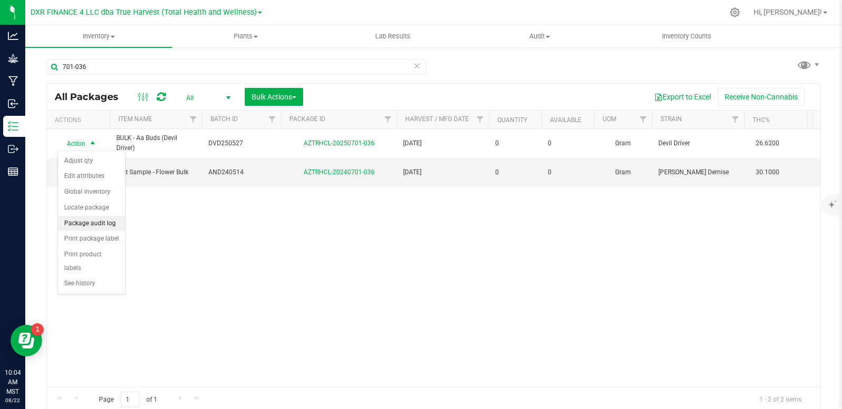
click at [109, 224] on li "Package audit log" at bounding box center [91, 224] width 67 height 16
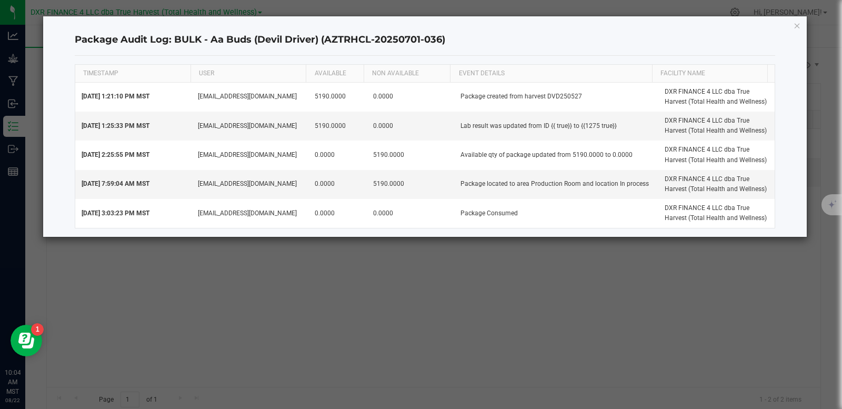
click at [800, 31] on icon "button" at bounding box center [797, 25] width 7 height 13
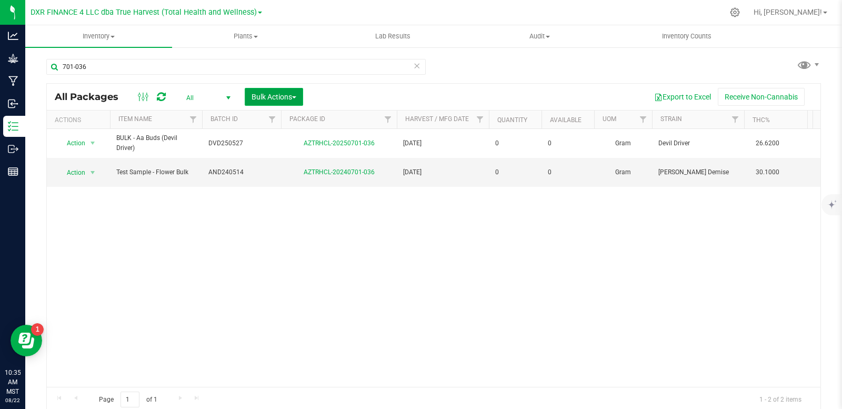
click at [271, 95] on span "Bulk Actions" at bounding box center [274, 97] width 45 height 8
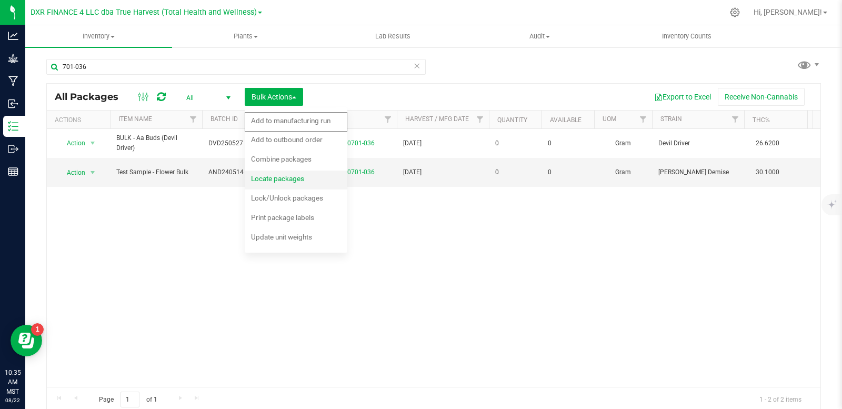
click at [290, 179] on span "Locate packages" at bounding box center [277, 178] width 53 height 8
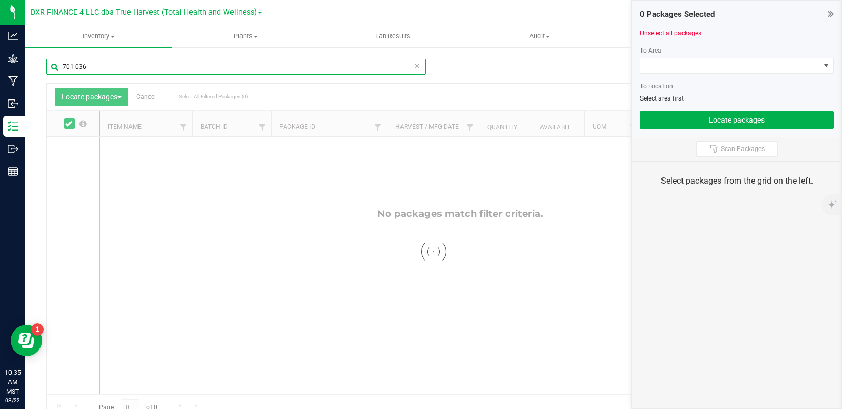
click at [113, 68] on input "701-036" at bounding box center [236, 67] width 380 height 16
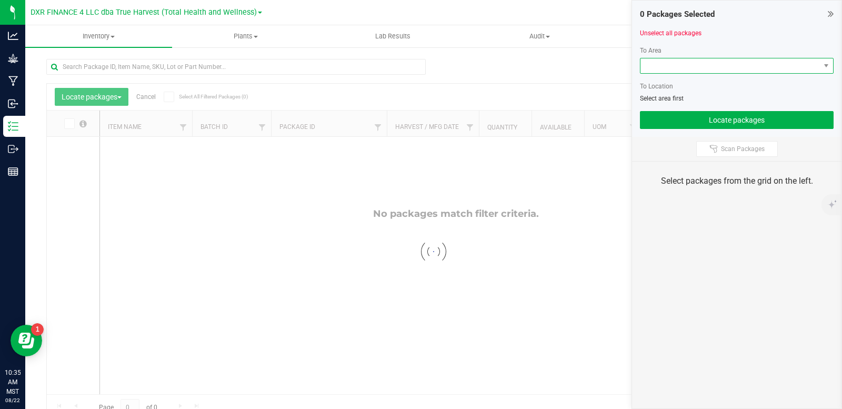
click at [711, 69] on span at bounding box center [731, 65] width 180 height 15
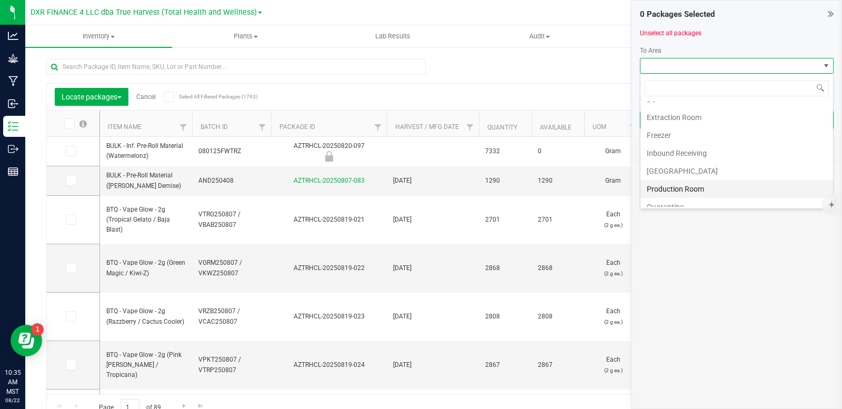
scroll to position [53, 0]
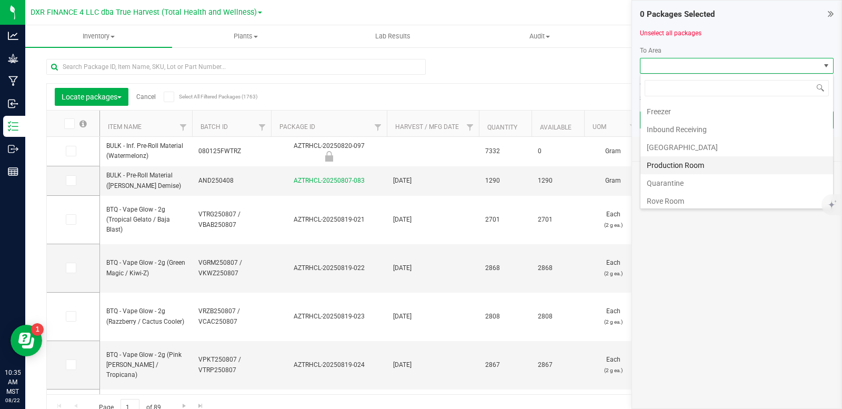
click at [690, 165] on li "Production Room" at bounding box center [737, 165] width 193 height 18
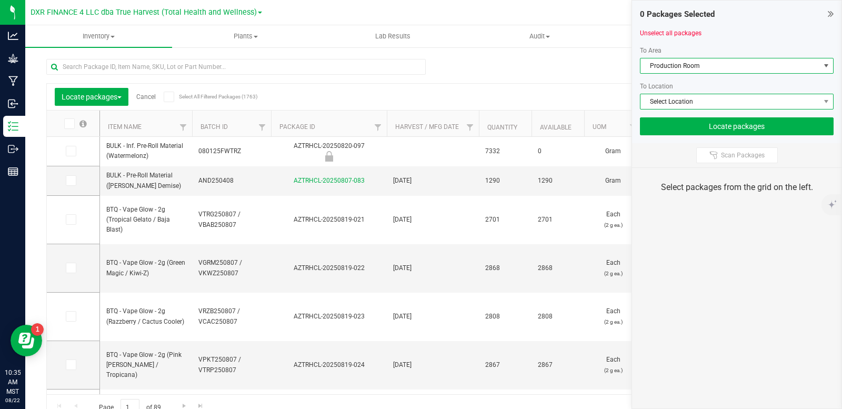
click at [697, 103] on span "Select Location" at bounding box center [731, 101] width 180 height 15
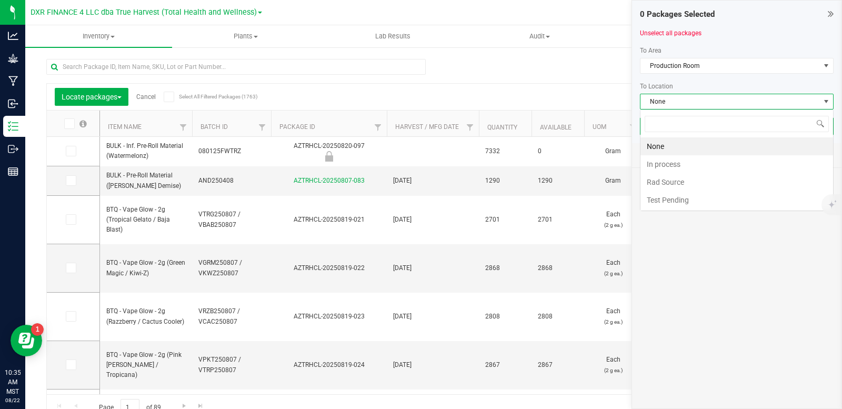
scroll to position [16, 194]
click at [682, 163] on li "In process" at bounding box center [737, 164] width 193 height 18
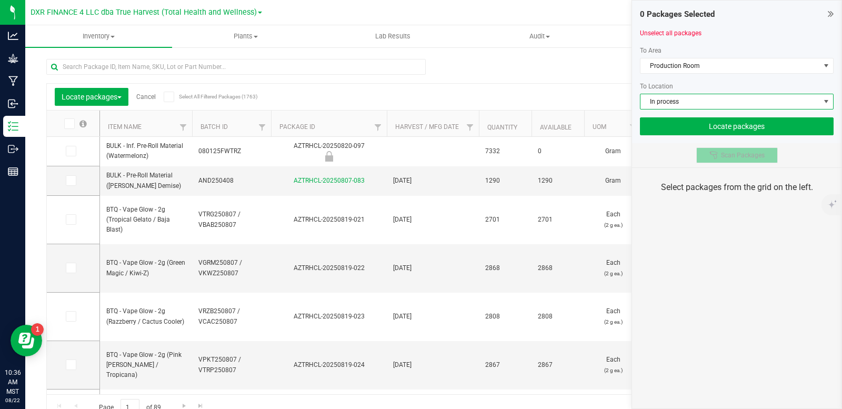
click at [740, 154] on span "Scan Packages" at bounding box center [743, 155] width 44 height 8
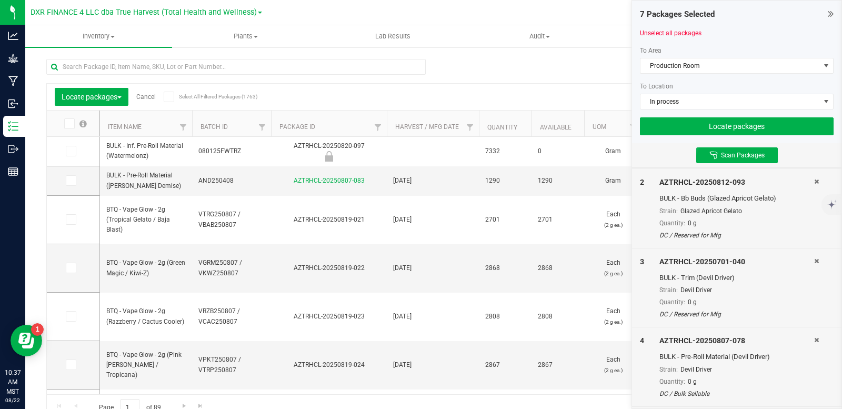
scroll to position [340, 0]
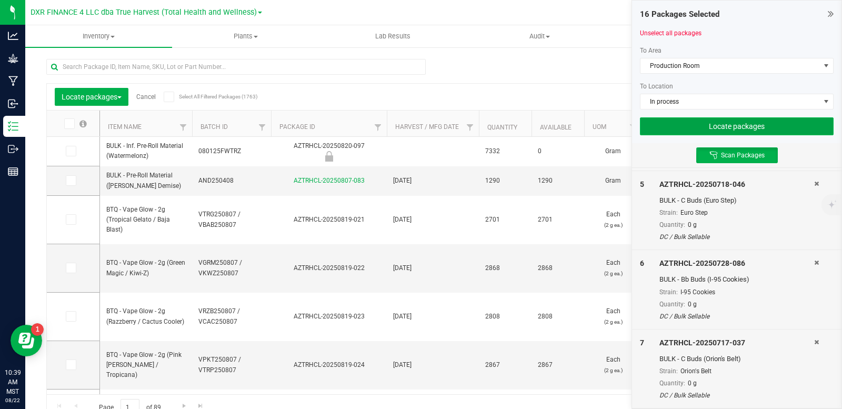
click at [689, 132] on button "Locate packages" at bounding box center [737, 126] width 194 height 18
